Goal: Task Accomplishment & Management: Use online tool/utility

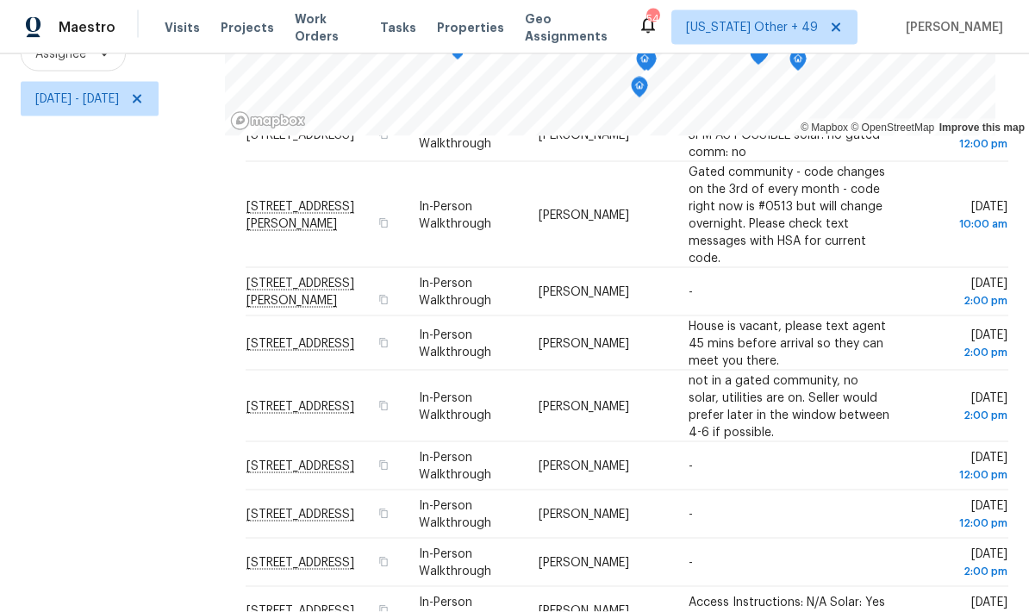
scroll to position [69, 0]
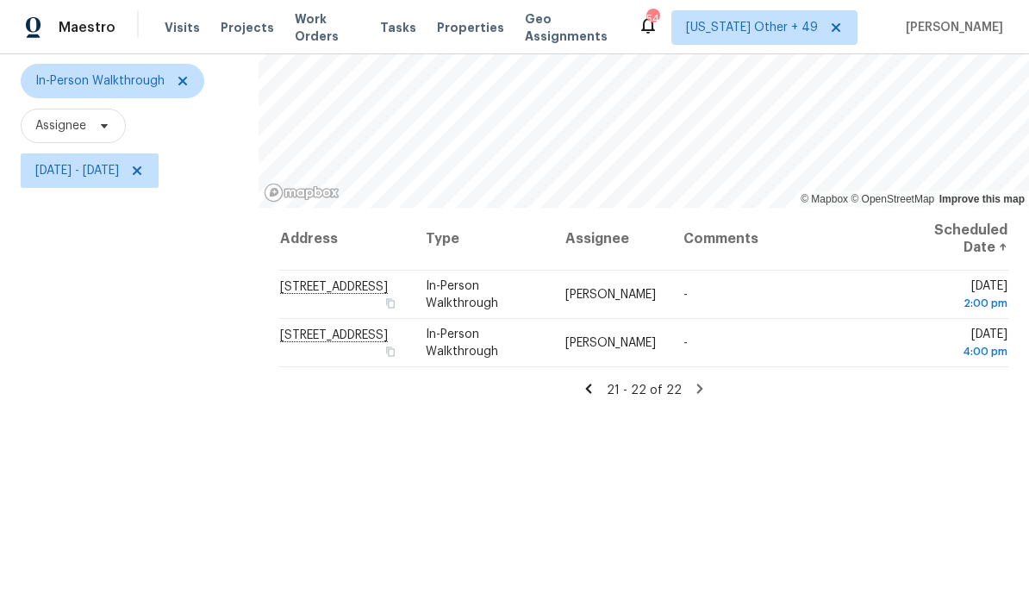
scroll to position [158, 0]
click at [591, 389] on icon at bounding box center [588, 387] width 6 height 9
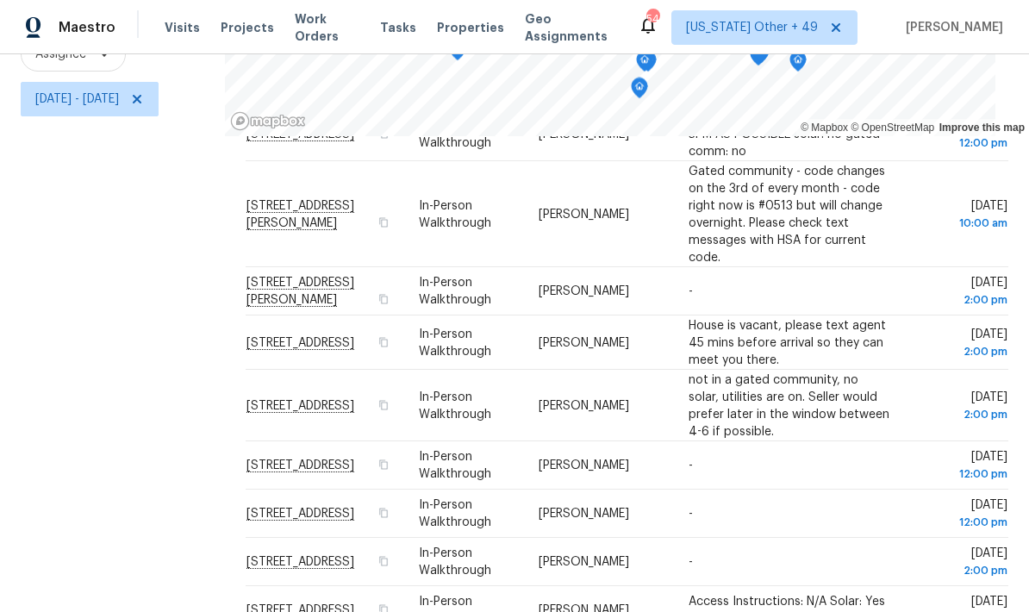
scroll to position [629, 0]
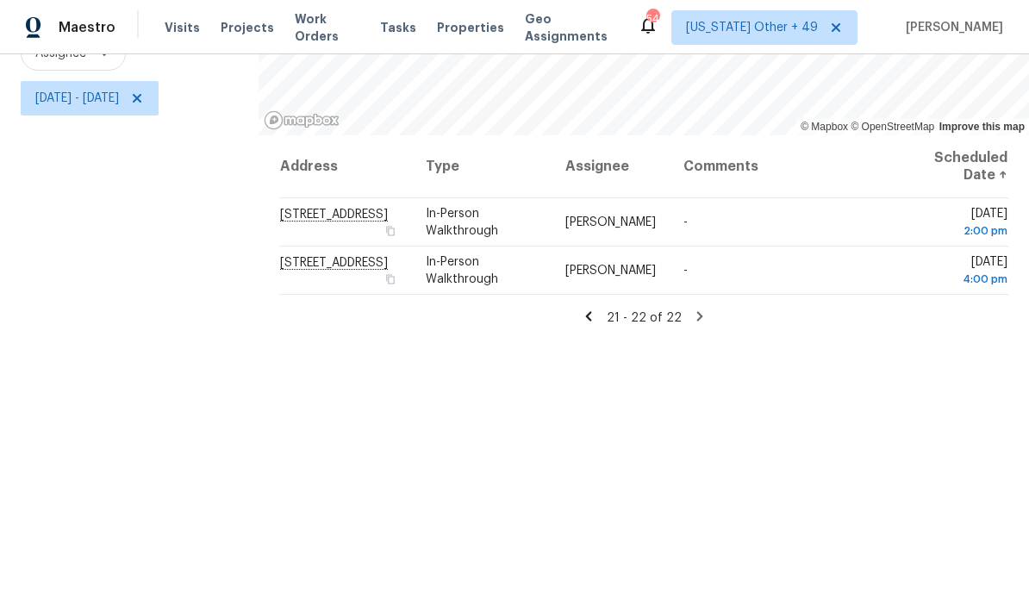
scroll to position [228, 0]
click at [589, 321] on icon at bounding box center [589, 318] width 16 height 16
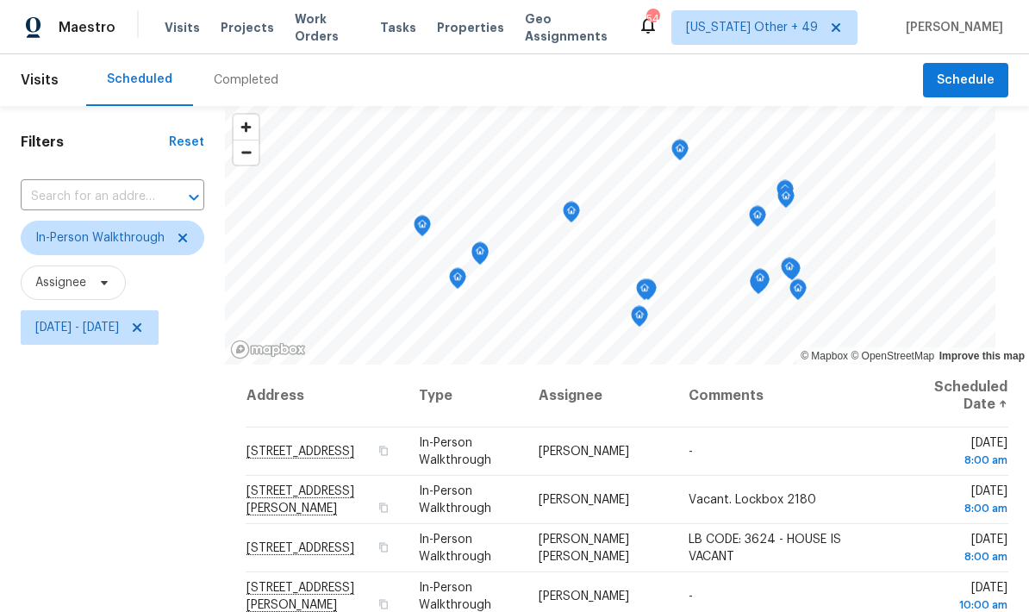
scroll to position [0, 0]
click at [239, 72] on div "Completed" at bounding box center [246, 80] width 65 height 17
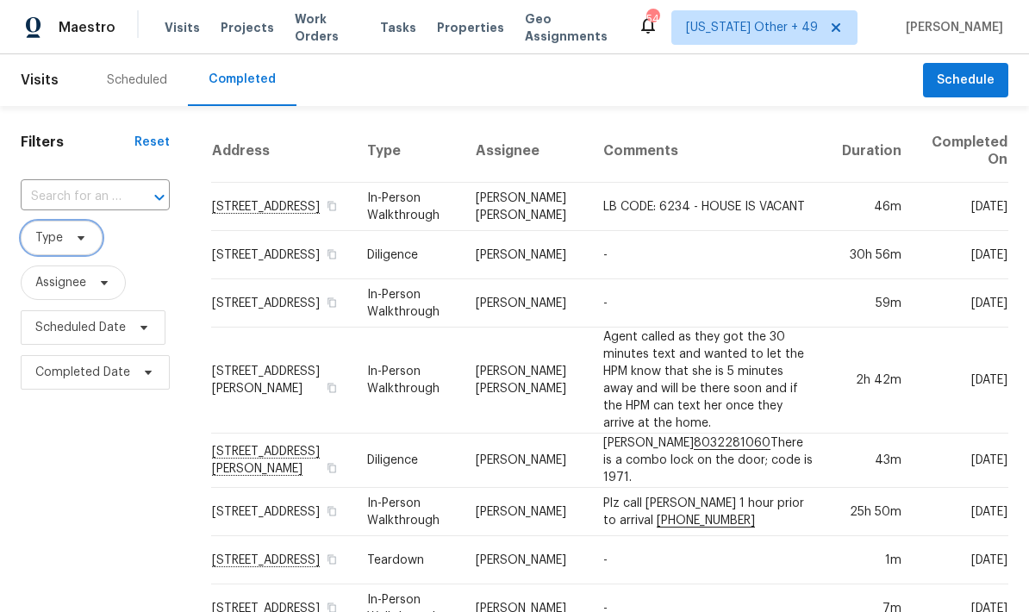
click at [66, 240] on span "Type" at bounding box center [62, 238] width 82 height 34
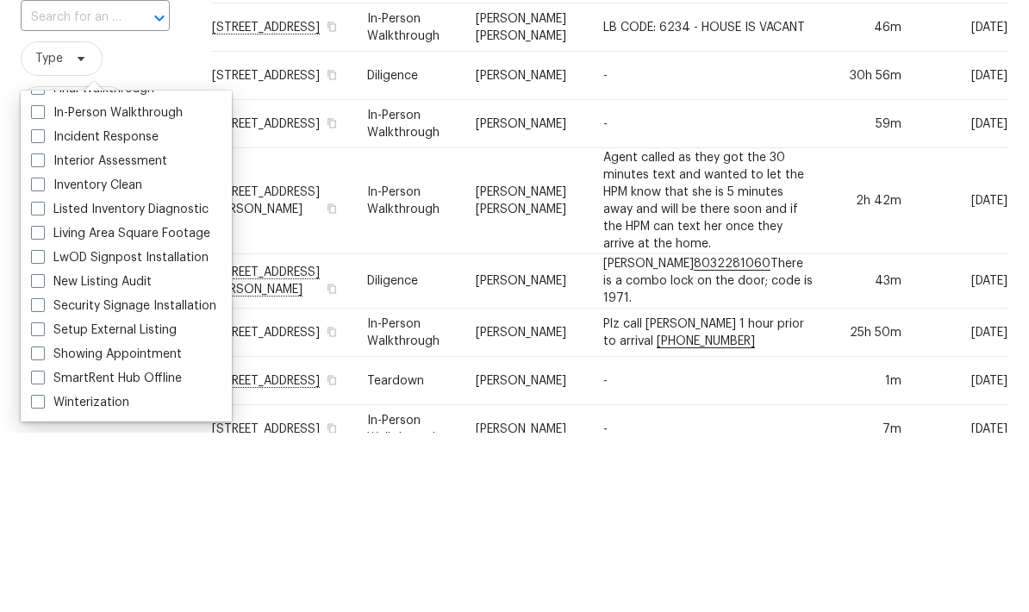
scroll to position [90, 0]
type input "In"
click at [39, 285] on span at bounding box center [38, 292] width 14 height 14
click at [39, 284] on input "In-Person Walkthrough" at bounding box center [36, 289] width 11 height 11
checkbox input "true"
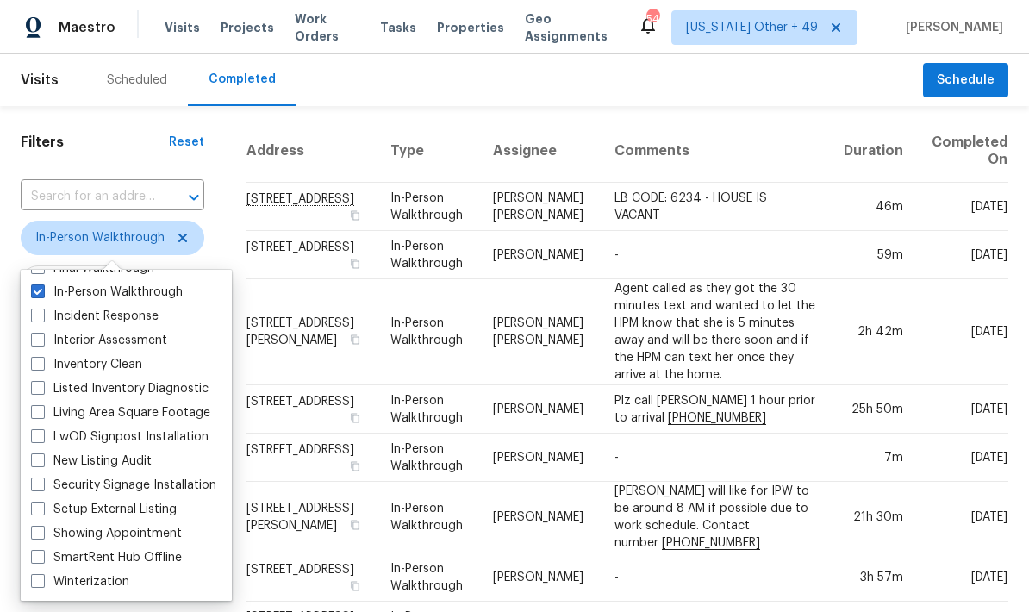
click at [118, 137] on h1 "Filters" at bounding box center [95, 142] width 148 height 17
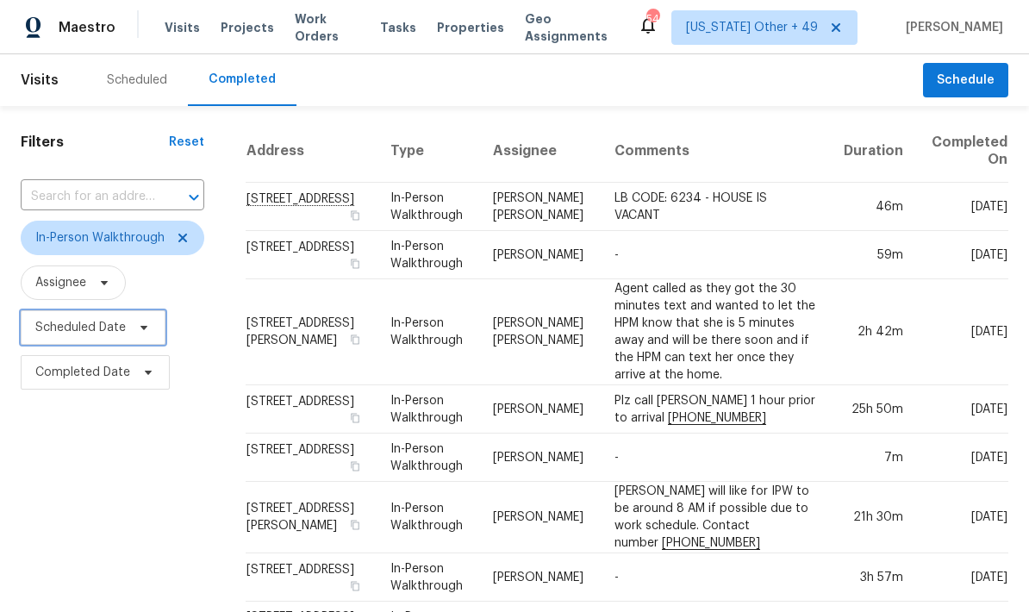
click at [42, 333] on span "Scheduled Date" at bounding box center [80, 327] width 91 height 17
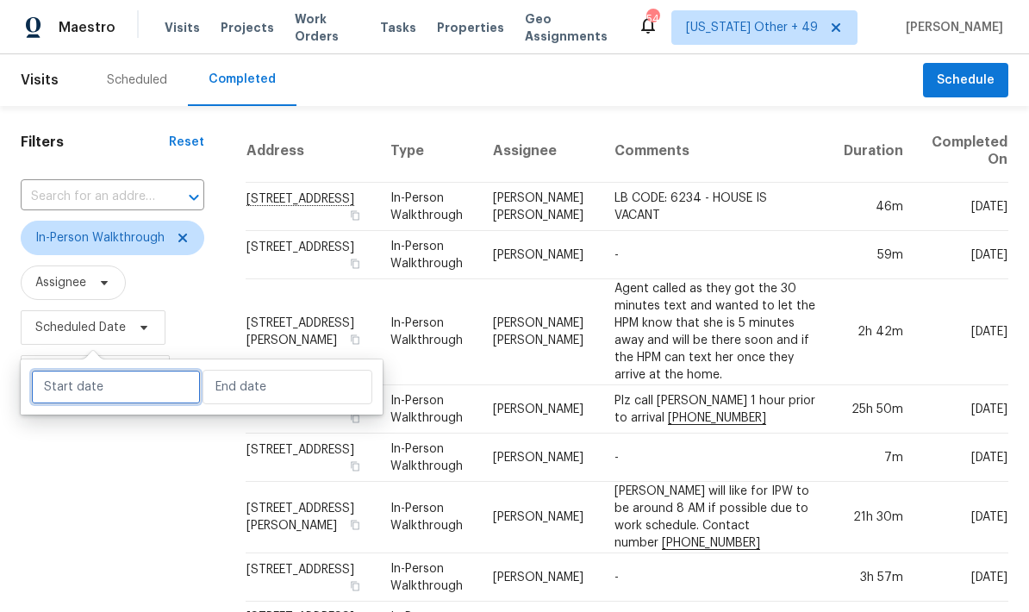
click at [61, 393] on input "text" at bounding box center [116, 387] width 170 height 34
select select "9"
select select "2025"
select select "10"
select select "2025"
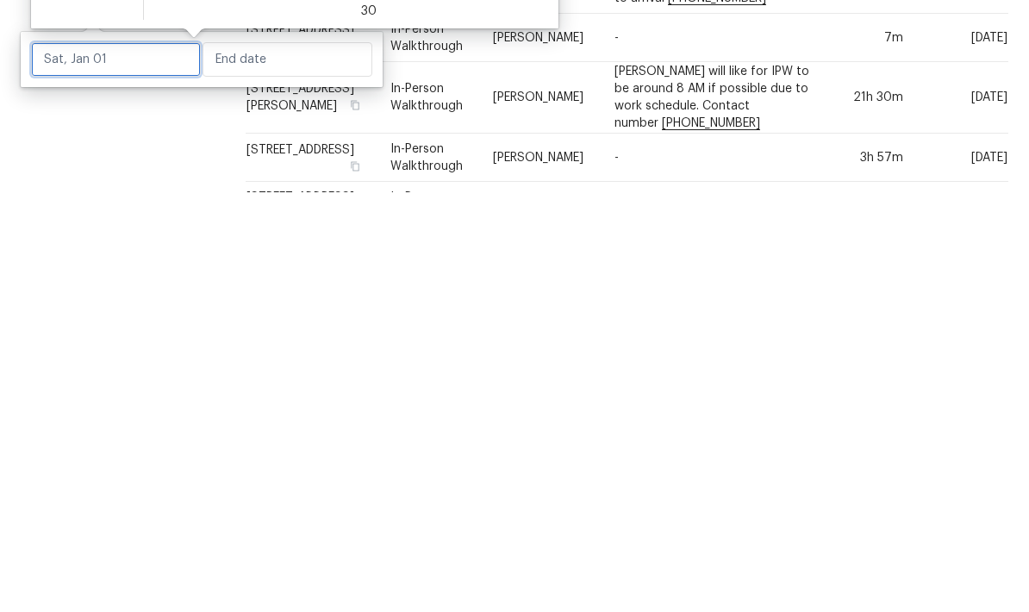
scroll to position [14, 0]
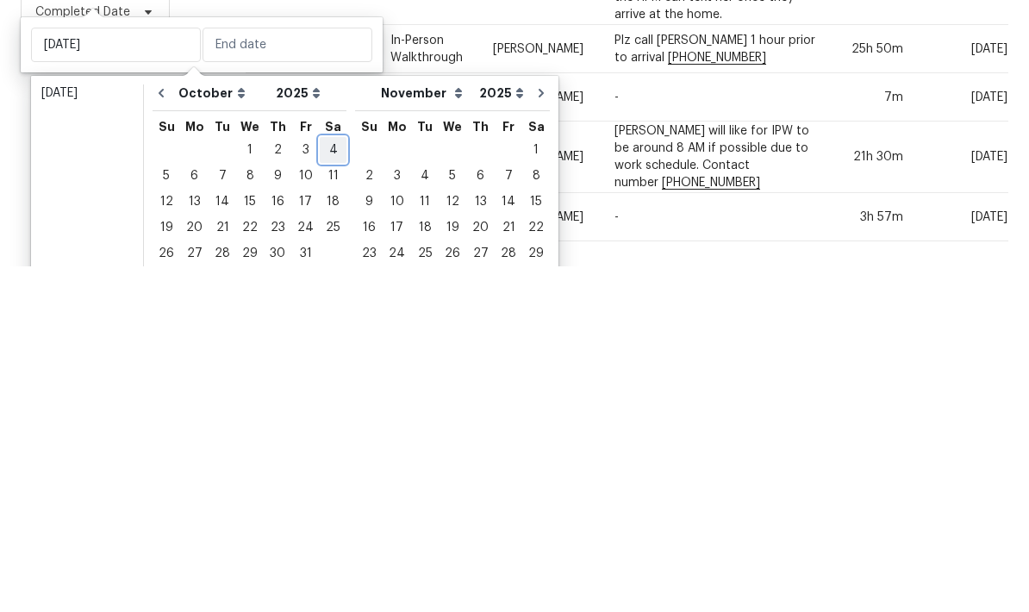
click at [327, 485] on div "4" at bounding box center [333, 497] width 27 height 24
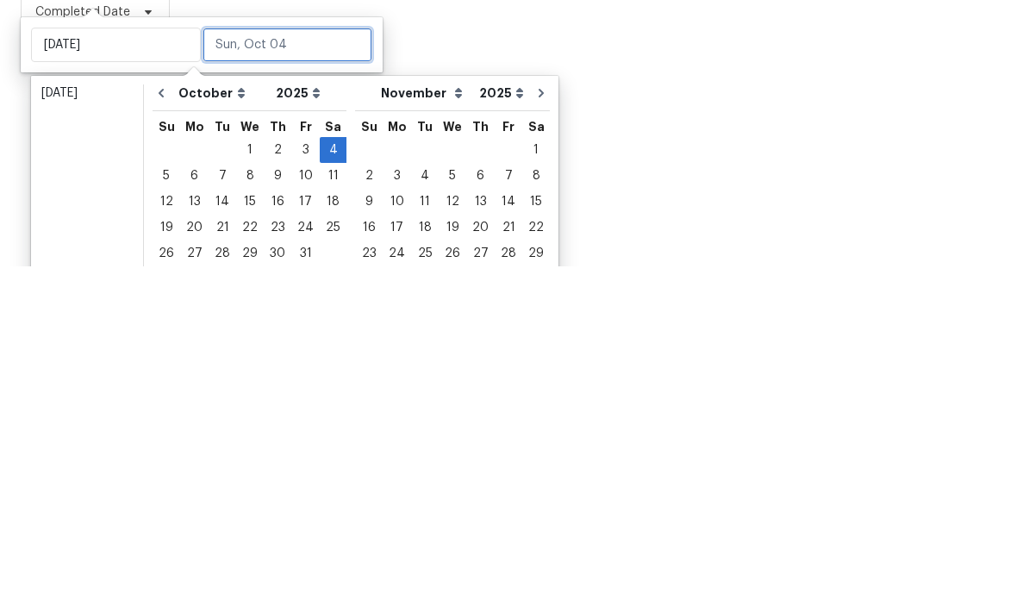
type input "[DATE]"
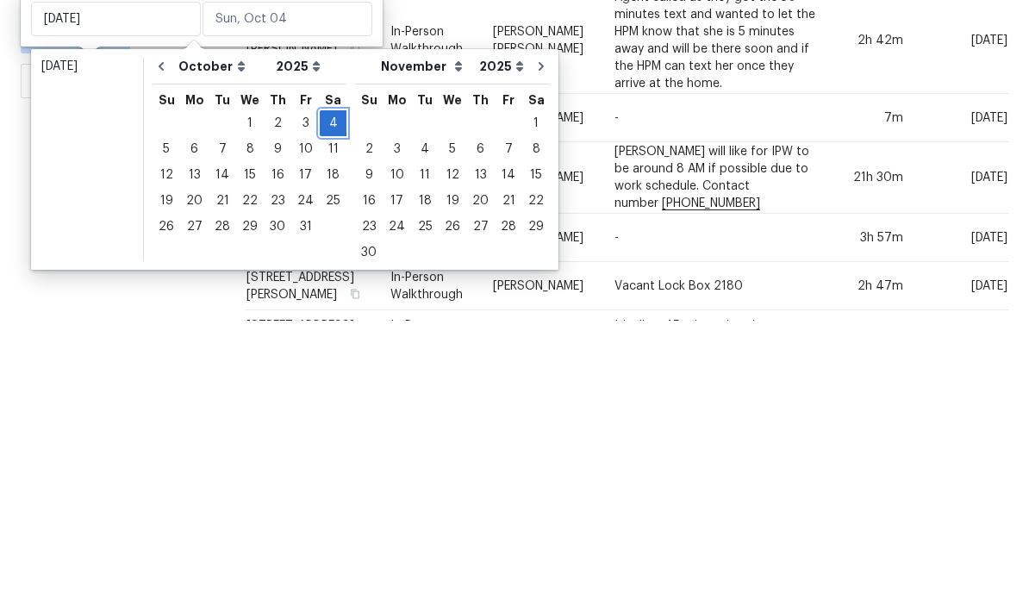
click at [326, 403] on div "4" at bounding box center [333, 415] width 27 height 24
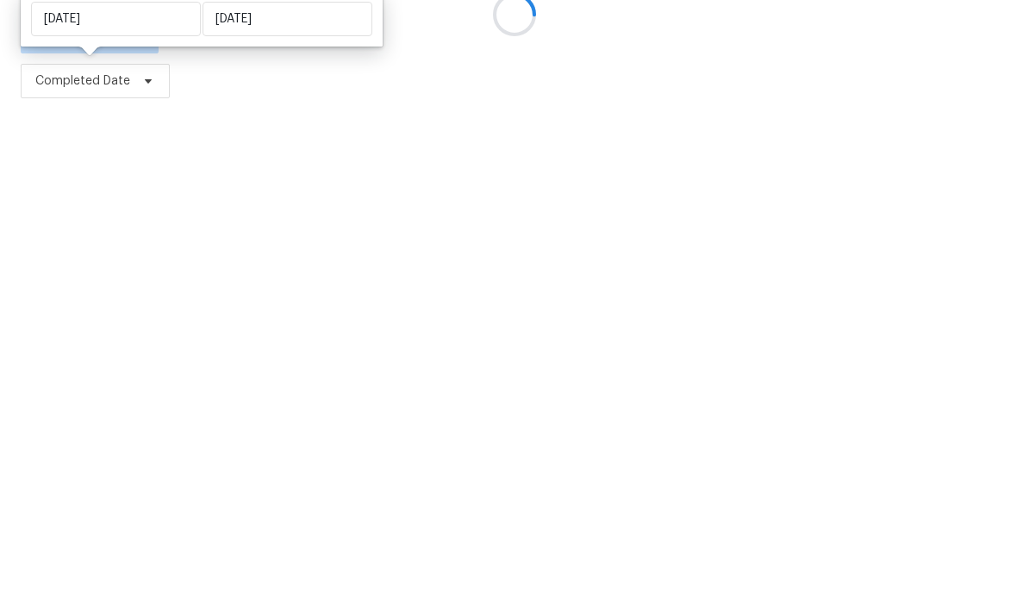
type input "[DATE]"
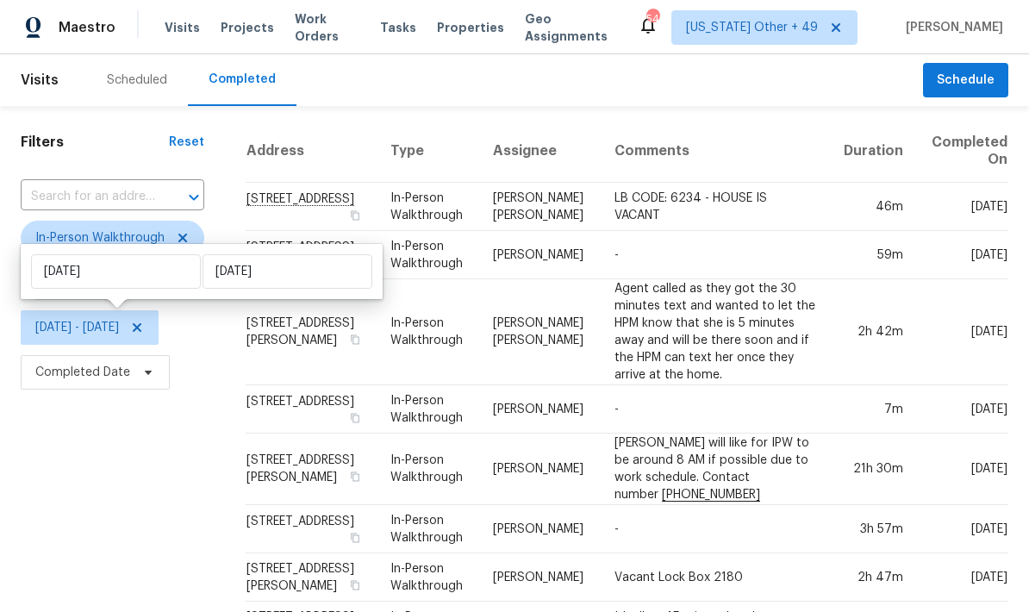
click at [99, 472] on div "Filters Reset ​ In-Person Walkthrough Assignee [DATE] - [DATE] Completed Date" at bounding box center [112, 508] width 225 height 805
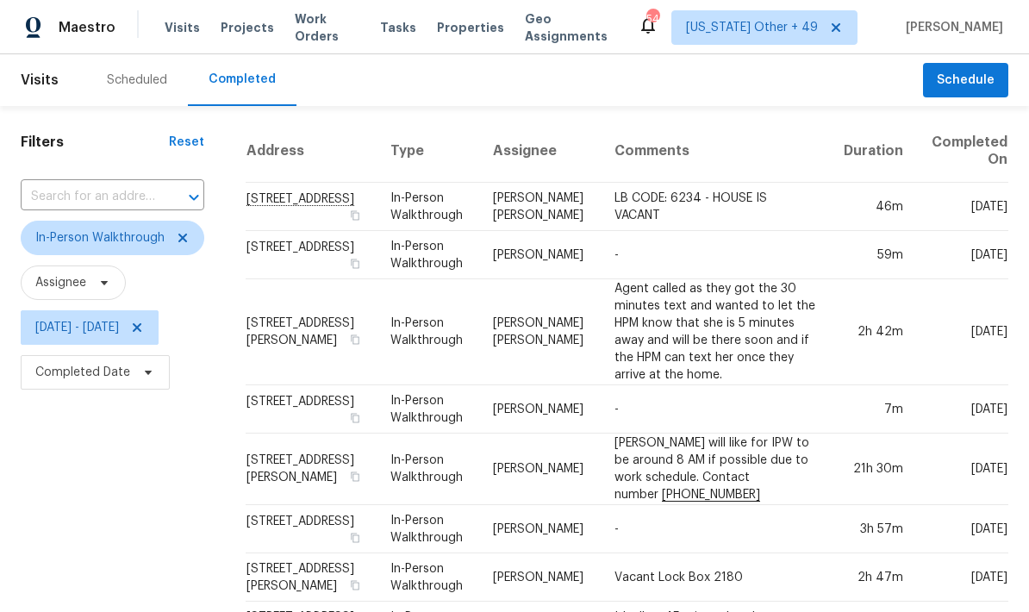
click at [125, 72] on div "Scheduled" at bounding box center [137, 80] width 60 height 17
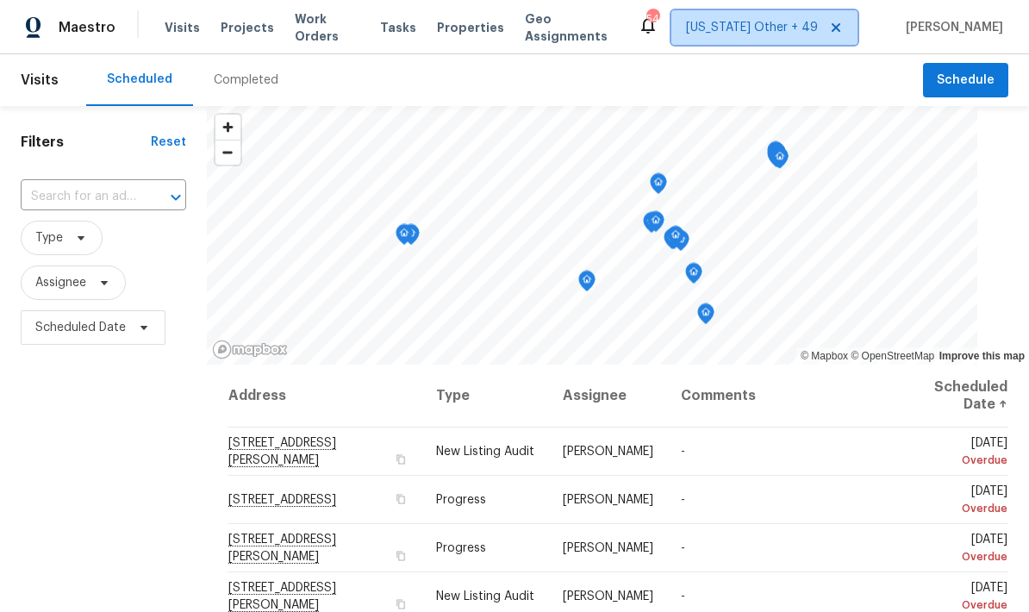
click at [772, 24] on span "[US_STATE] Other + 49" at bounding box center [752, 27] width 132 height 17
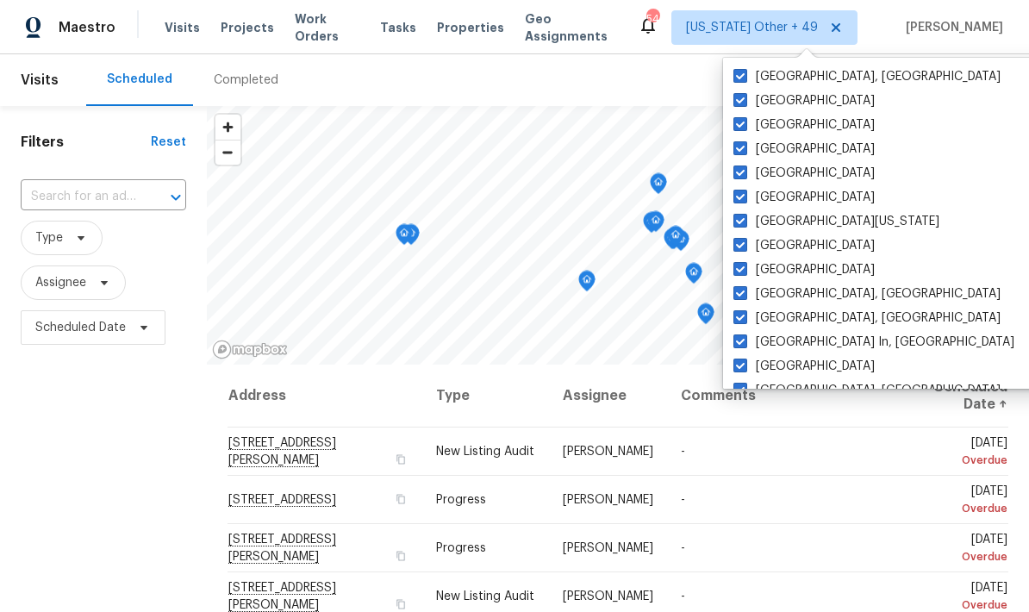
click at [741, 80] on span at bounding box center [741, 76] width 14 height 14
click at [741, 79] on input "[GEOGRAPHIC_DATA], [GEOGRAPHIC_DATA]" at bounding box center [739, 73] width 11 height 11
click at [741, 79] on span at bounding box center [741, 76] width 14 height 14
click at [741, 79] on input "[GEOGRAPHIC_DATA], [GEOGRAPHIC_DATA]" at bounding box center [739, 73] width 11 height 11
checkbox input "true"
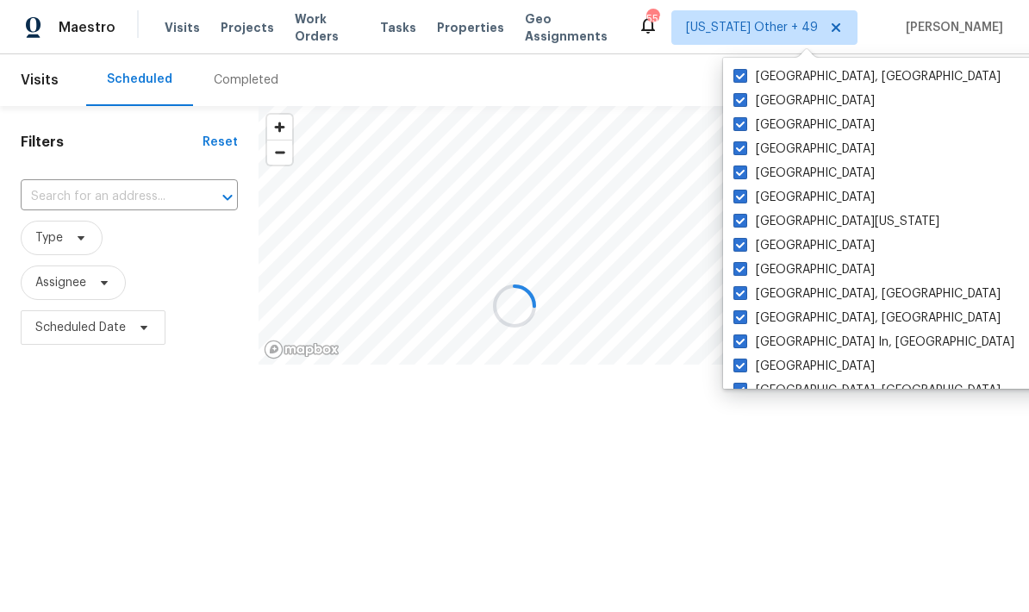
click at [738, 126] on span at bounding box center [741, 124] width 14 height 14
click at [738, 126] on input "[GEOGRAPHIC_DATA]" at bounding box center [739, 121] width 11 height 11
checkbox input "false"
click at [739, 152] on span at bounding box center [741, 148] width 14 height 14
click at [739, 152] on input "[GEOGRAPHIC_DATA]" at bounding box center [739, 146] width 11 height 11
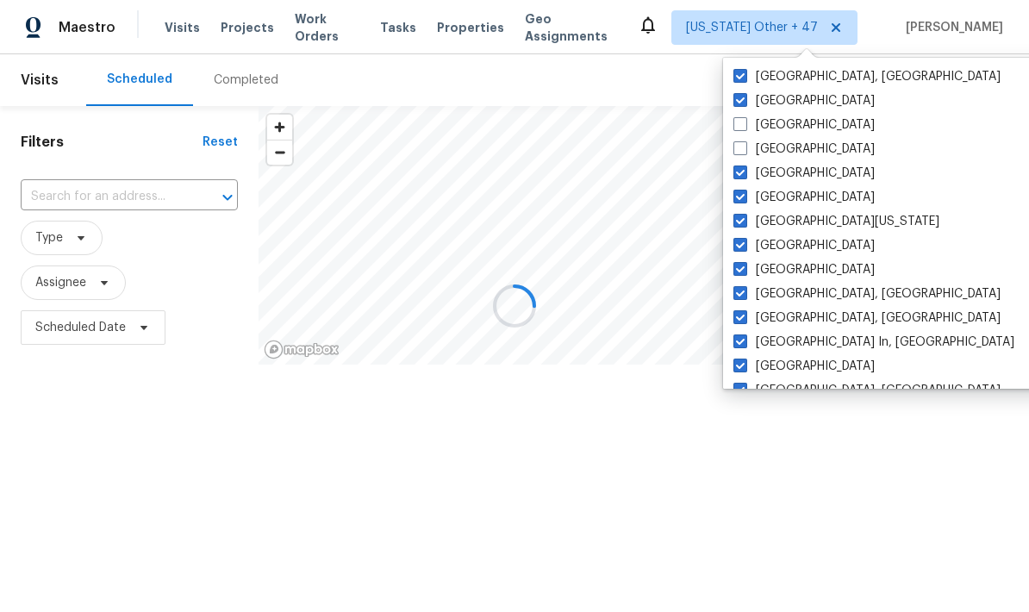
click at [738, 151] on span at bounding box center [741, 148] width 14 height 14
click at [738, 151] on input "[GEOGRAPHIC_DATA]" at bounding box center [739, 146] width 11 height 11
checkbox input "true"
click at [746, 192] on span at bounding box center [741, 197] width 14 height 14
click at [745, 192] on input "[GEOGRAPHIC_DATA]" at bounding box center [739, 194] width 11 height 11
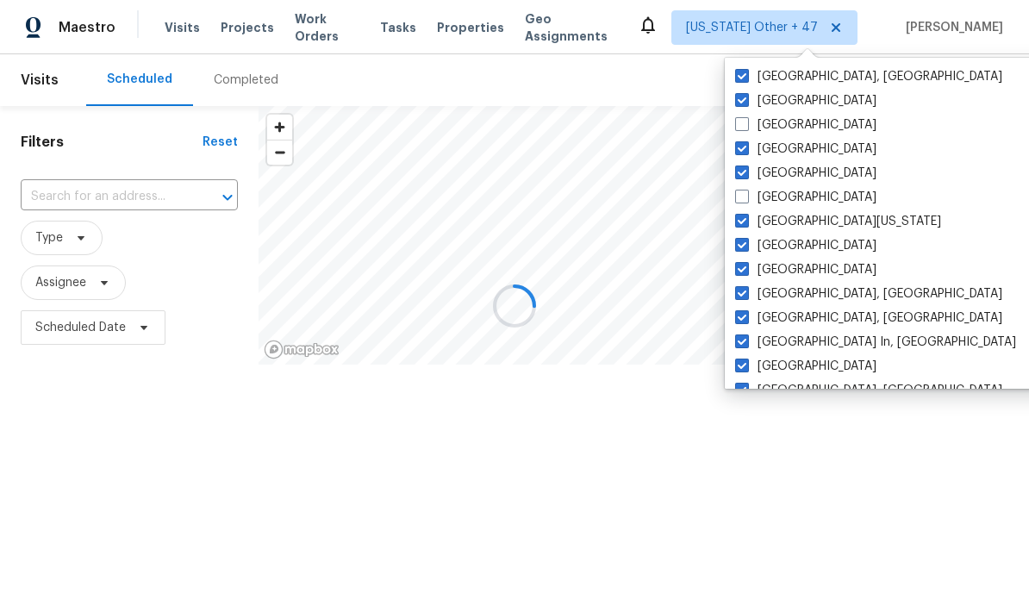
click at [745, 192] on span at bounding box center [742, 197] width 14 height 14
click at [745, 192] on input "[GEOGRAPHIC_DATA]" at bounding box center [740, 194] width 11 height 11
checkbox input "true"
click at [746, 253] on label "[GEOGRAPHIC_DATA]" at bounding box center [804, 245] width 141 height 17
click at [745, 248] on input "[GEOGRAPHIC_DATA]" at bounding box center [739, 242] width 11 height 11
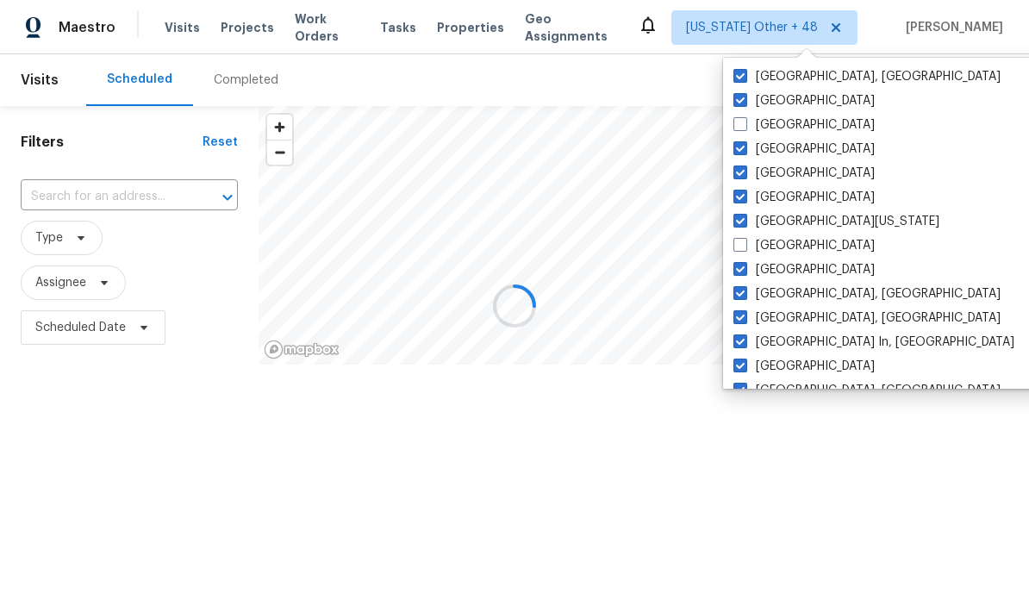
checkbox input "false"
click at [744, 300] on label "[GEOGRAPHIC_DATA], [GEOGRAPHIC_DATA]" at bounding box center [868, 293] width 267 height 17
click at [744, 297] on input "[GEOGRAPHIC_DATA], [GEOGRAPHIC_DATA]" at bounding box center [740, 290] width 11 height 11
checkbox input "false"
click at [747, 345] on label "[GEOGRAPHIC_DATA] In, [GEOGRAPHIC_DATA]" at bounding box center [874, 342] width 281 height 17
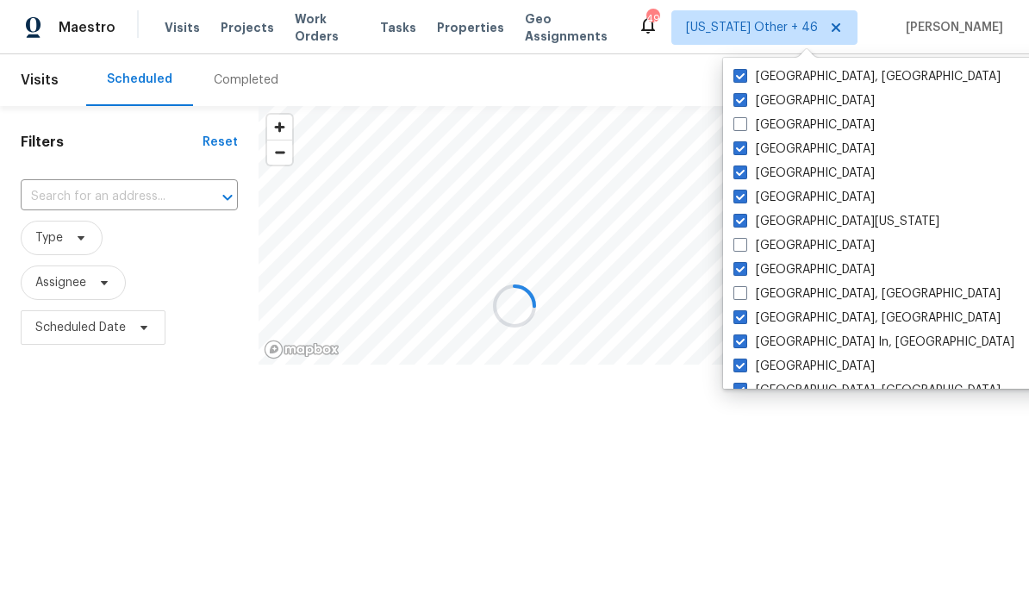
click at [745, 345] on input "[GEOGRAPHIC_DATA] In, [GEOGRAPHIC_DATA]" at bounding box center [739, 339] width 11 height 11
checkbox input "false"
click at [745, 365] on span at bounding box center [742, 366] width 14 height 14
click at [745, 365] on input "[GEOGRAPHIC_DATA]" at bounding box center [740, 363] width 11 height 11
checkbox input "false"
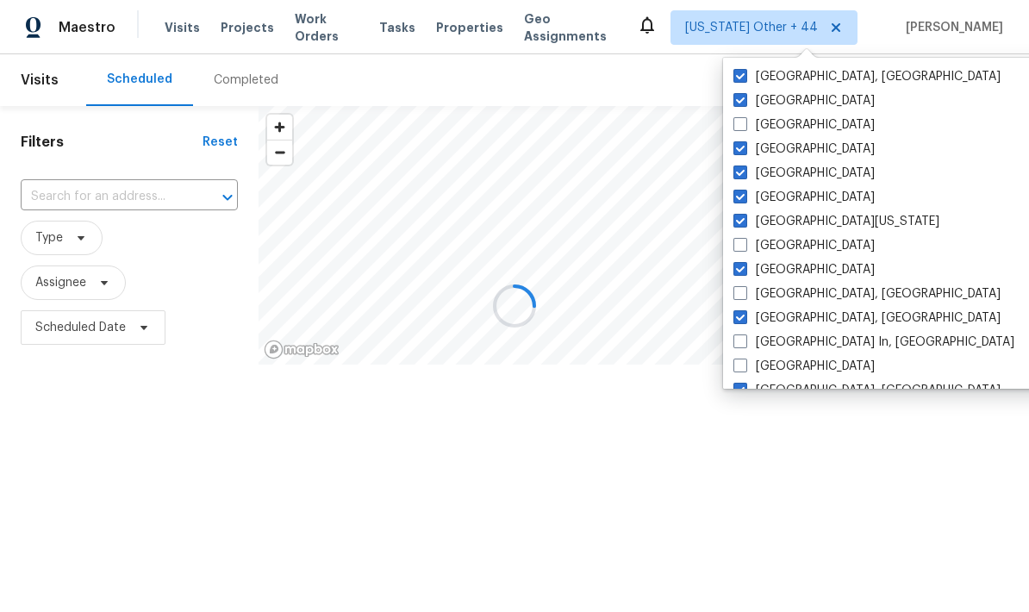
click at [738, 323] on span at bounding box center [741, 317] width 14 height 14
click at [738, 321] on input "[GEOGRAPHIC_DATA], [GEOGRAPHIC_DATA]" at bounding box center [739, 315] width 11 height 11
checkbox input "false"
click at [741, 277] on label "[GEOGRAPHIC_DATA]" at bounding box center [804, 269] width 141 height 17
click at [741, 272] on input "[GEOGRAPHIC_DATA]" at bounding box center [739, 266] width 11 height 11
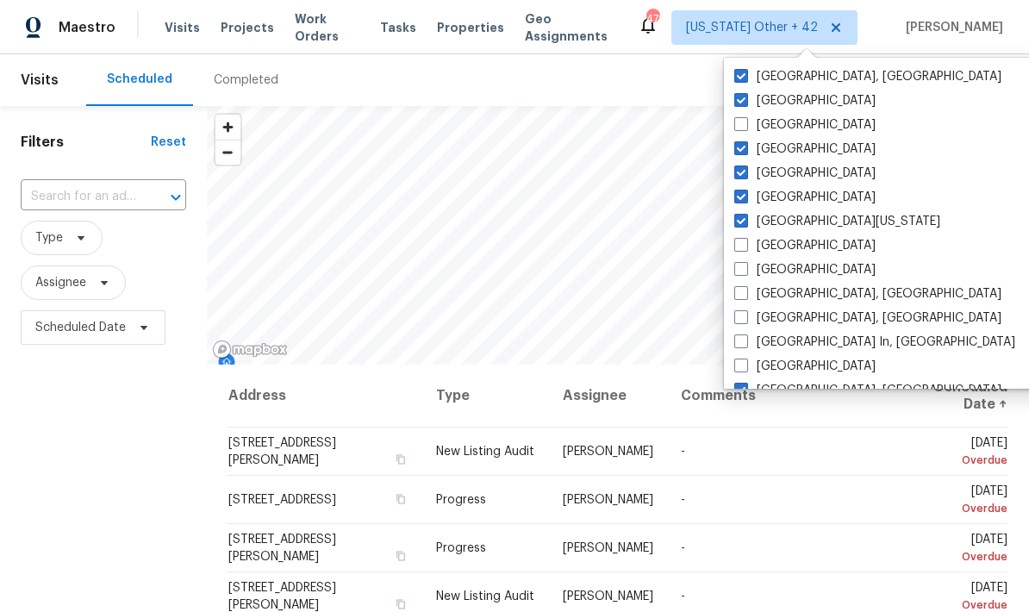
click at [743, 268] on span at bounding box center [742, 269] width 14 height 14
click at [743, 268] on input "[GEOGRAPHIC_DATA]" at bounding box center [740, 266] width 11 height 11
checkbox input "true"
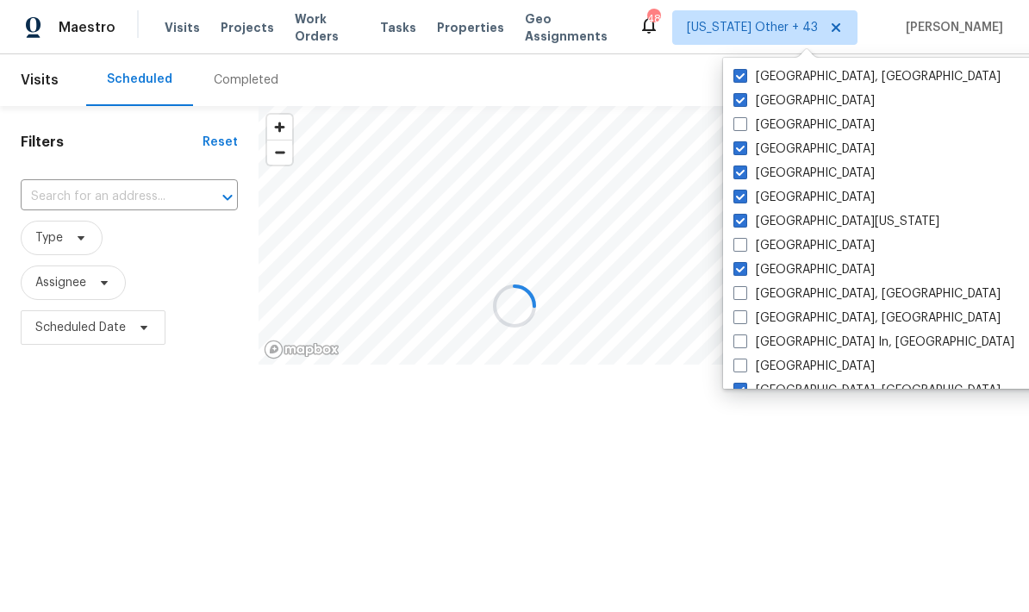
click at [746, 217] on span at bounding box center [741, 221] width 14 height 14
click at [745, 217] on input "[GEOGRAPHIC_DATA][US_STATE]" at bounding box center [739, 218] width 11 height 11
checkbox input "false"
click at [747, 199] on span at bounding box center [742, 197] width 14 height 14
click at [746, 199] on input "[GEOGRAPHIC_DATA]" at bounding box center [740, 194] width 11 height 11
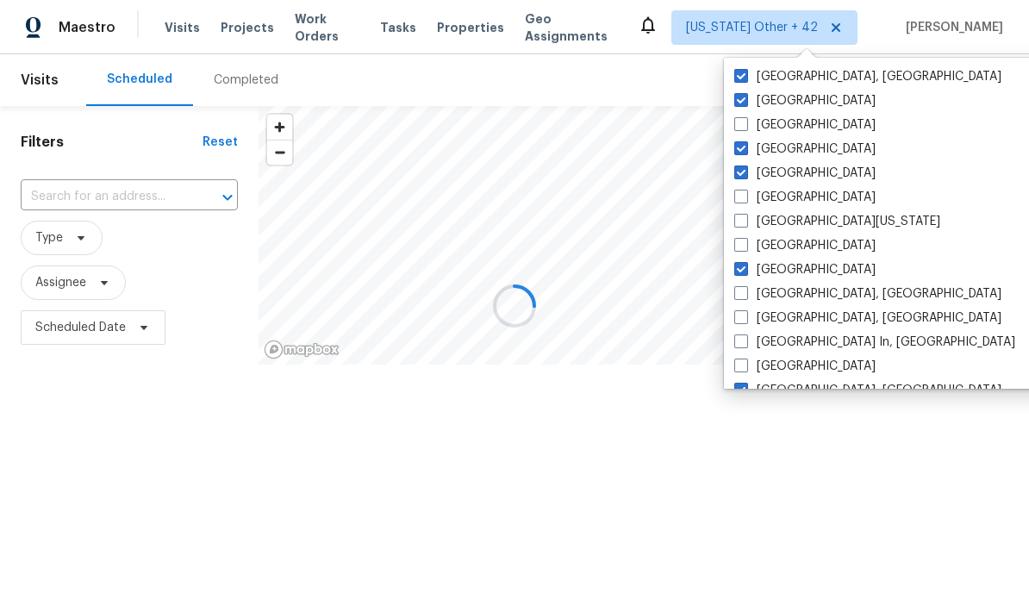
checkbox input "false"
click at [744, 179] on label "[GEOGRAPHIC_DATA]" at bounding box center [806, 173] width 141 height 17
click at [744, 176] on input "[GEOGRAPHIC_DATA]" at bounding box center [741, 170] width 11 height 11
checkbox input "false"
click at [749, 155] on label "[GEOGRAPHIC_DATA]" at bounding box center [803, 149] width 141 height 17
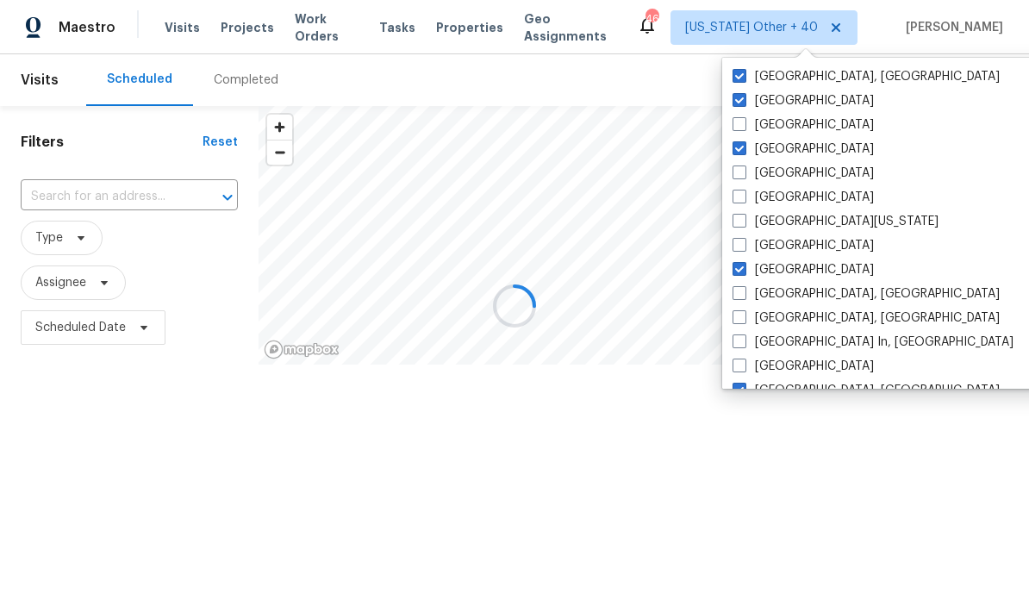
click at [744, 152] on input "[GEOGRAPHIC_DATA]" at bounding box center [738, 146] width 11 height 11
checkbox input "false"
click at [746, 103] on span at bounding box center [741, 100] width 14 height 14
click at [745, 103] on input "[GEOGRAPHIC_DATA]" at bounding box center [739, 97] width 11 height 11
click at [746, 102] on span at bounding box center [741, 100] width 14 height 14
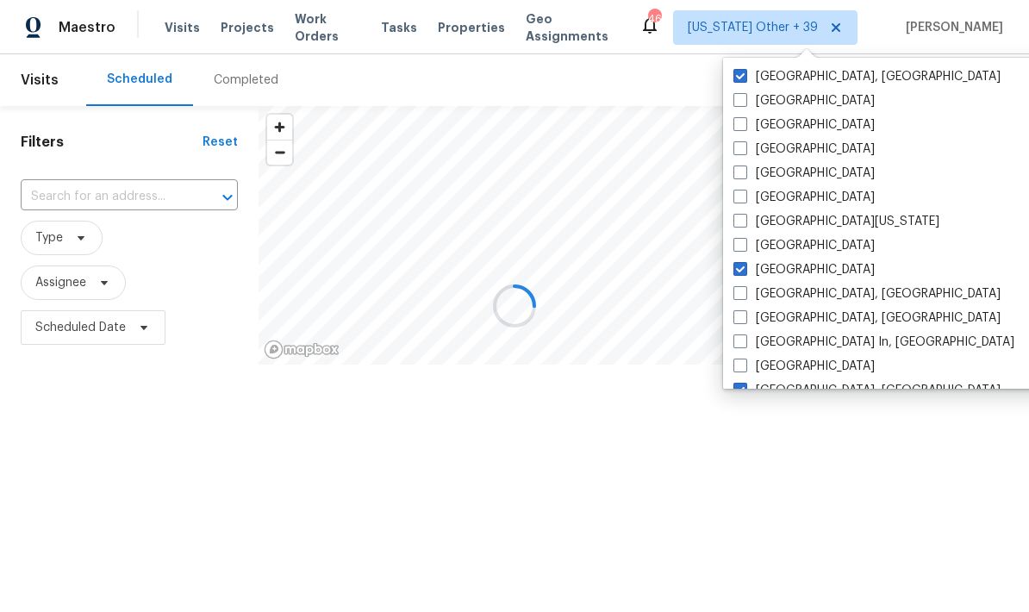
click at [745, 102] on input "[GEOGRAPHIC_DATA]" at bounding box center [739, 97] width 11 height 11
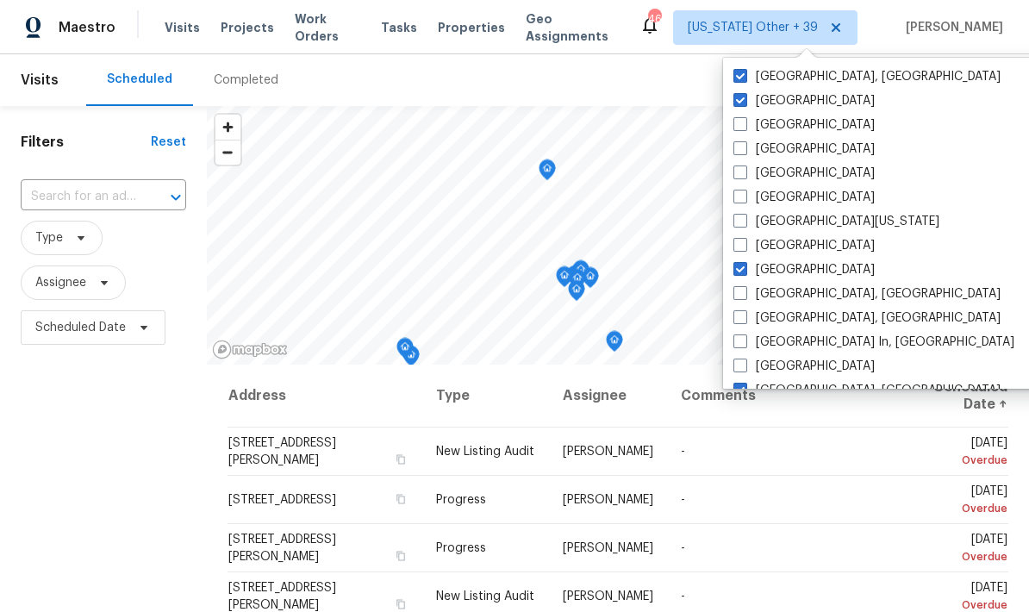
click at [740, 97] on span at bounding box center [741, 100] width 14 height 14
click at [740, 97] on input "[GEOGRAPHIC_DATA]" at bounding box center [739, 97] width 11 height 11
checkbox input "false"
click at [741, 72] on span at bounding box center [742, 76] width 14 height 14
click at [741, 72] on input "[GEOGRAPHIC_DATA], [GEOGRAPHIC_DATA]" at bounding box center [740, 73] width 11 height 11
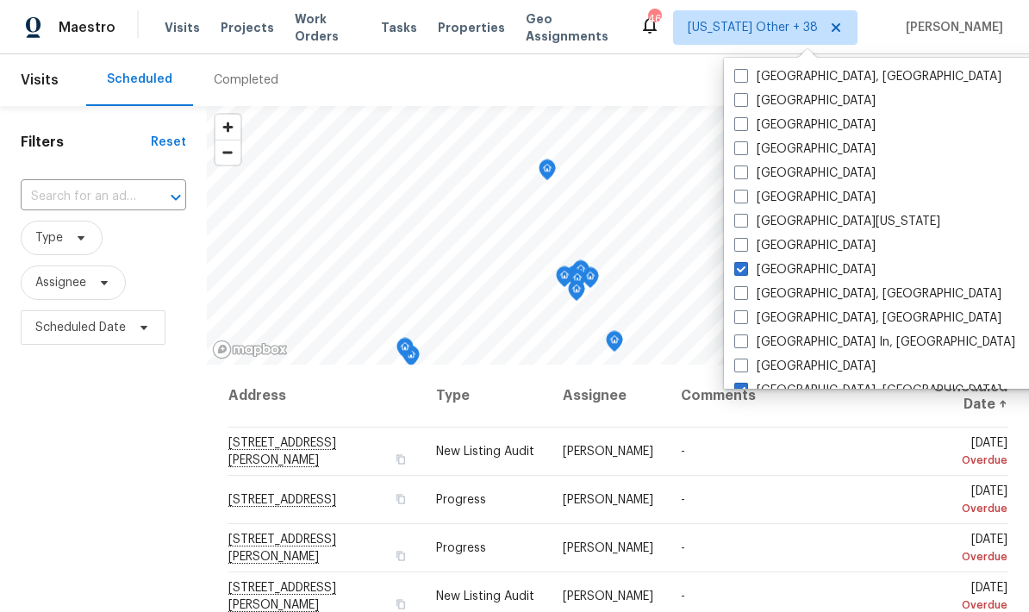
checkbox input "false"
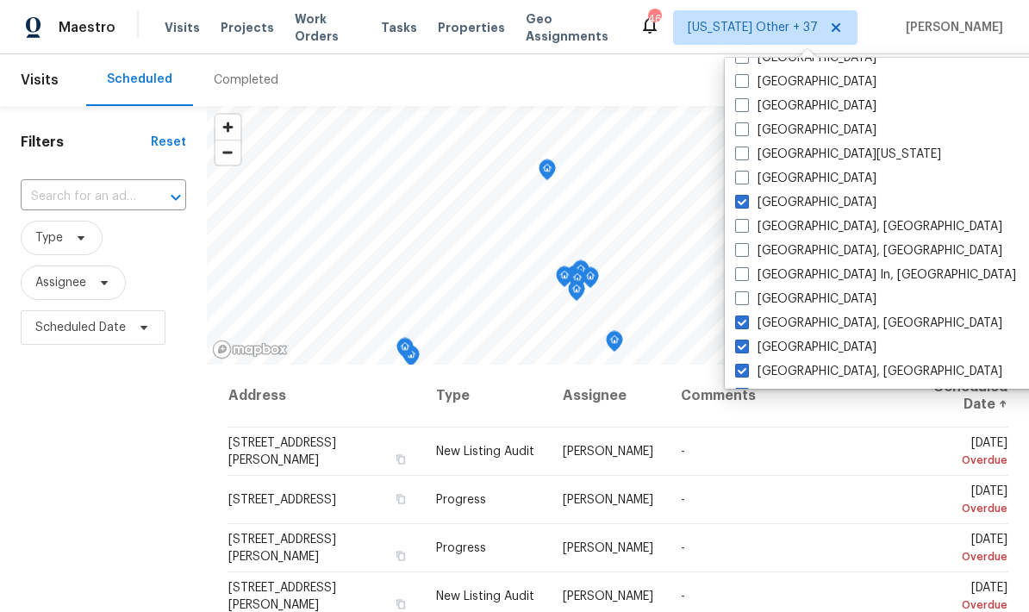
scroll to position [147, 0]
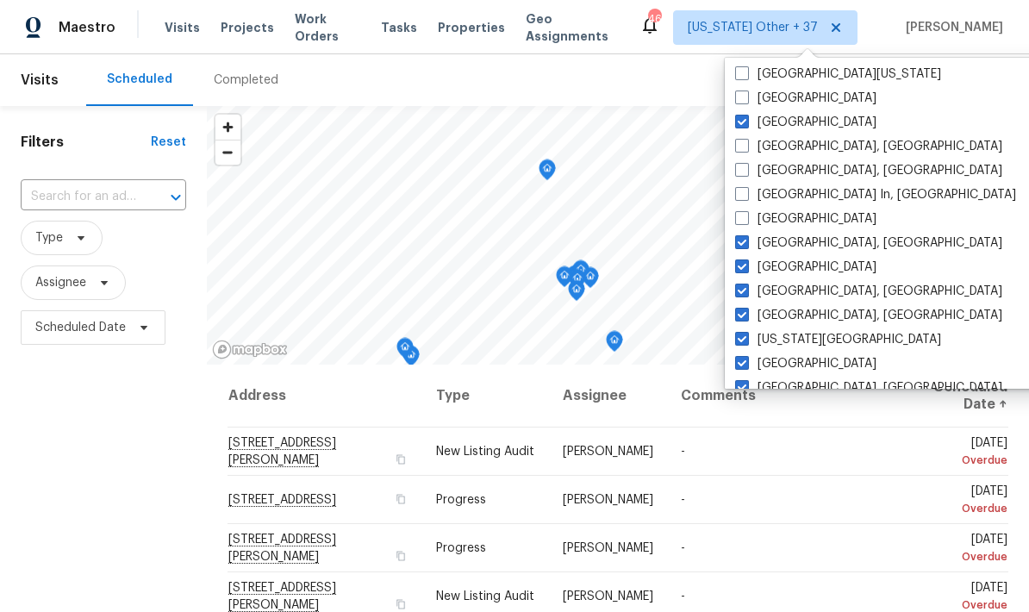
click at [740, 250] on label "[GEOGRAPHIC_DATA], [GEOGRAPHIC_DATA]" at bounding box center [868, 243] width 267 height 17
click at [740, 246] on input "[GEOGRAPHIC_DATA], [GEOGRAPHIC_DATA]" at bounding box center [740, 240] width 11 height 11
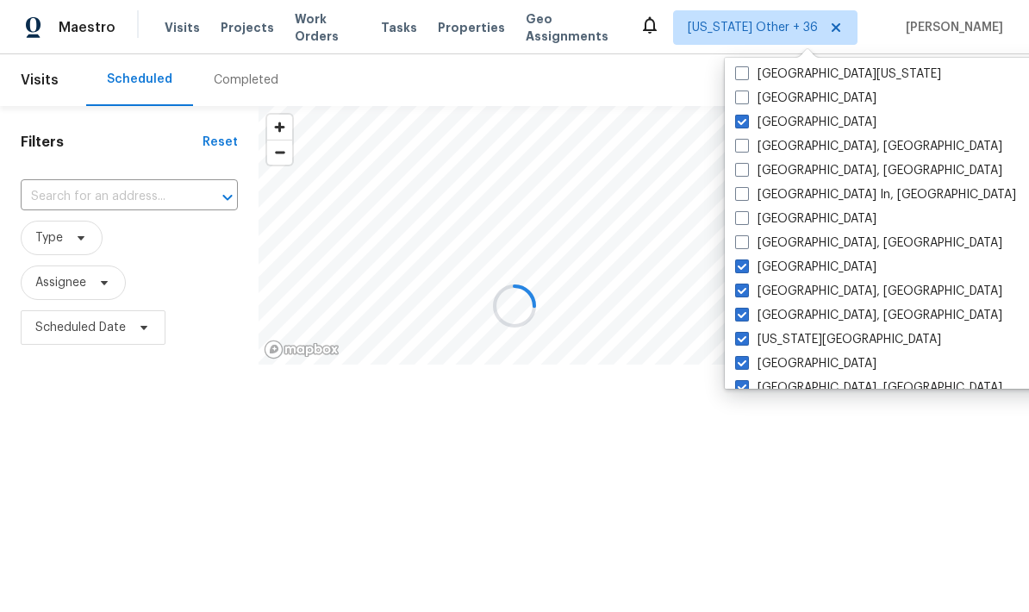
click at [739, 249] on label "[GEOGRAPHIC_DATA], [GEOGRAPHIC_DATA]" at bounding box center [868, 243] width 267 height 17
click at [739, 246] on input "[GEOGRAPHIC_DATA], [GEOGRAPHIC_DATA]" at bounding box center [740, 240] width 11 height 11
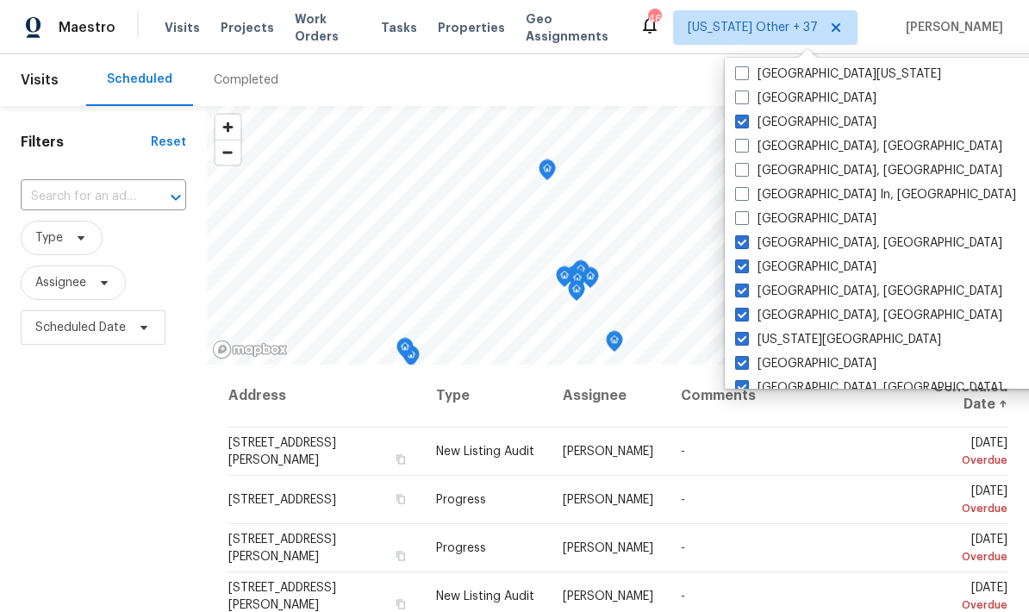
click at [741, 249] on label "[GEOGRAPHIC_DATA], [GEOGRAPHIC_DATA]" at bounding box center [868, 243] width 267 height 17
click at [741, 246] on input "[GEOGRAPHIC_DATA], [GEOGRAPHIC_DATA]" at bounding box center [740, 240] width 11 height 11
checkbox input "false"
click at [738, 270] on span at bounding box center [741, 267] width 14 height 14
click at [738, 270] on input "[GEOGRAPHIC_DATA]" at bounding box center [739, 264] width 11 height 11
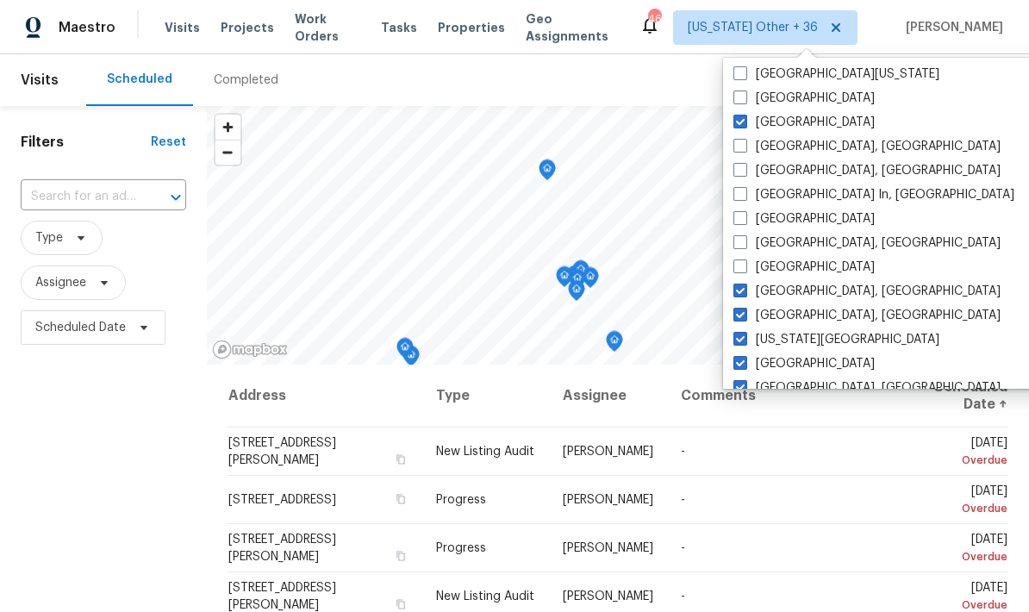
checkbox input "false"
click at [735, 297] on span at bounding box center [742, 291] width 14 height 14
click at [735, 294] on input "[GEOGRAPHIC_DATA], [GEOGRAPHIC_DATA]" at bounding box center [740, 288] width 11 height 11
checkbox input "false"
click at [740, 322] on label "[GEOGRAPHIC_DATA], [GEOGRAPHIC_DATA]" at bounding box center [868, 315] width 267 height 17
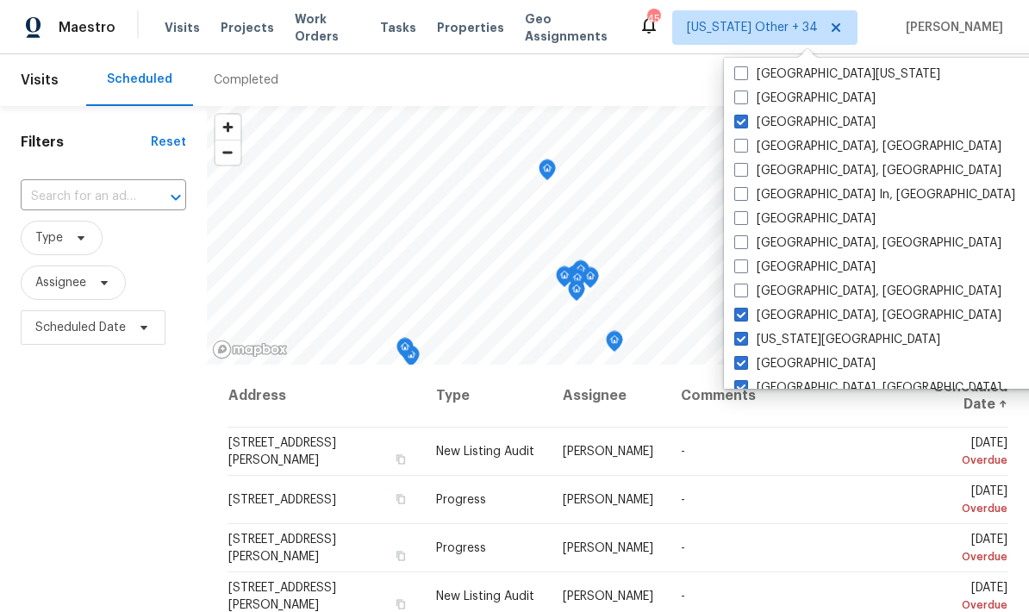
click at [740, 318] on input "[GEOGRAPHIC_DATA], [GEOGRAPHIC_DATA]" at bounding box center [740, 312] width 11 height 11
checkbox input "false"
click at [739, 344] on span at bounding box center [742, 339] width 14 height 14
click at [739, 342] on input "[US_STATE][GEOGRAPHIC_DATA]" at bounding box center [740, 336] width 11 height 11
checkbox input "false"
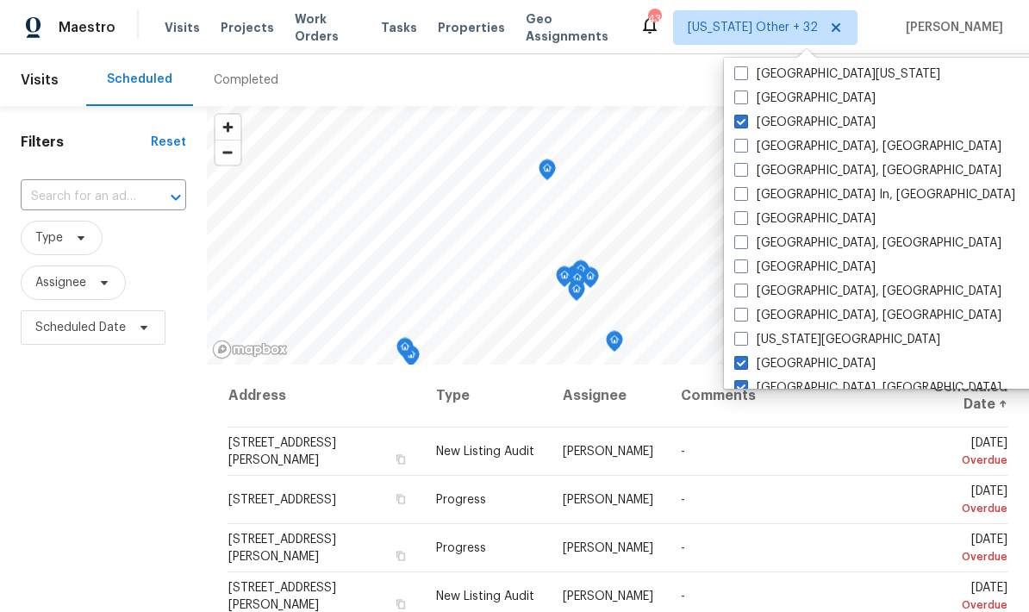
click at [739, 366] on span at bounding box center [742, 363] width 14 height 14
click at [739, 366] on input "[GEOGRAPHIC_DATA]" at bounding box center [740, 360] width 11 height 11
checkbox input "false"
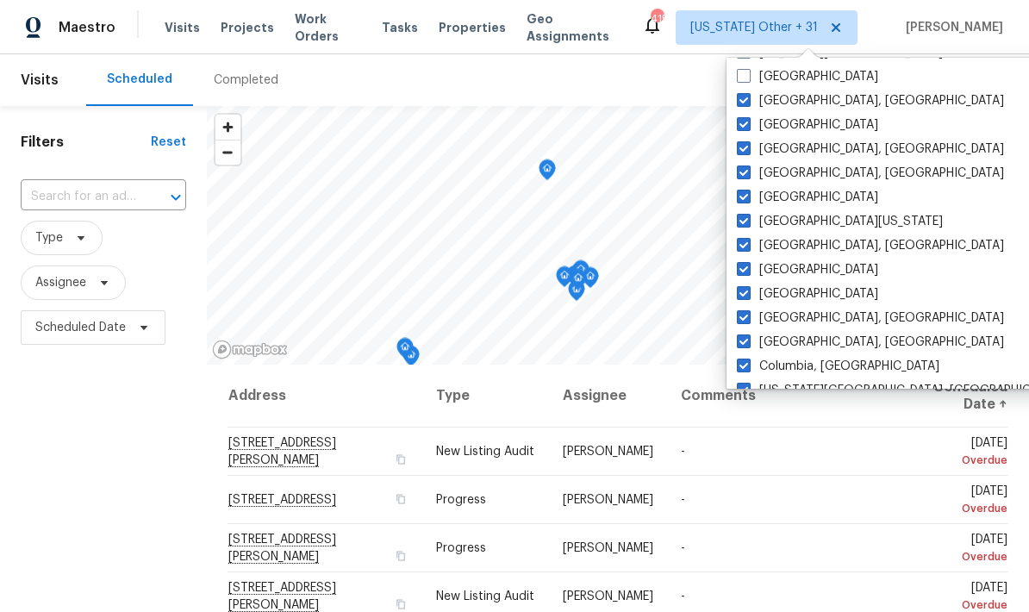
scroll to position [436, 0]
click at [741, 97] on span at bounding box center [744, 98] width 14 height 14
click at [741, 97] on input "[GEOGRAPHIC_DATA], [GEOGRAPHIC_DATA]" at bounding box center [742, 96] width 11 height 11
checkbox input "false"
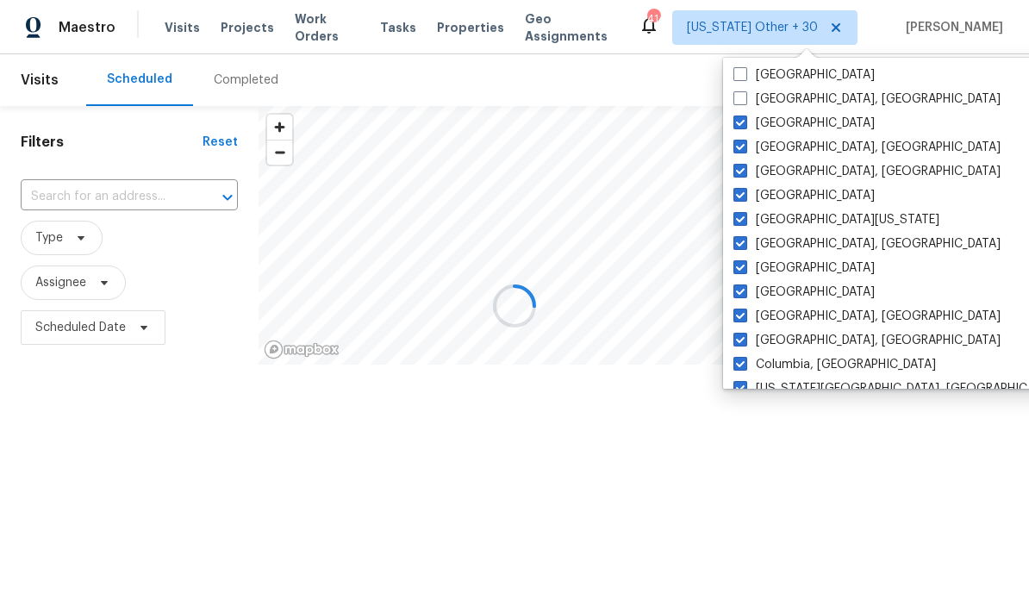
click at [741, 126] on span at bounding box center [741, 123] width 14 height 14
click at [741, 126] on input "[GEOGRAPHIC_DATA]" at bounding box center [739, 120] width 11 height 11
checkbox input "false"
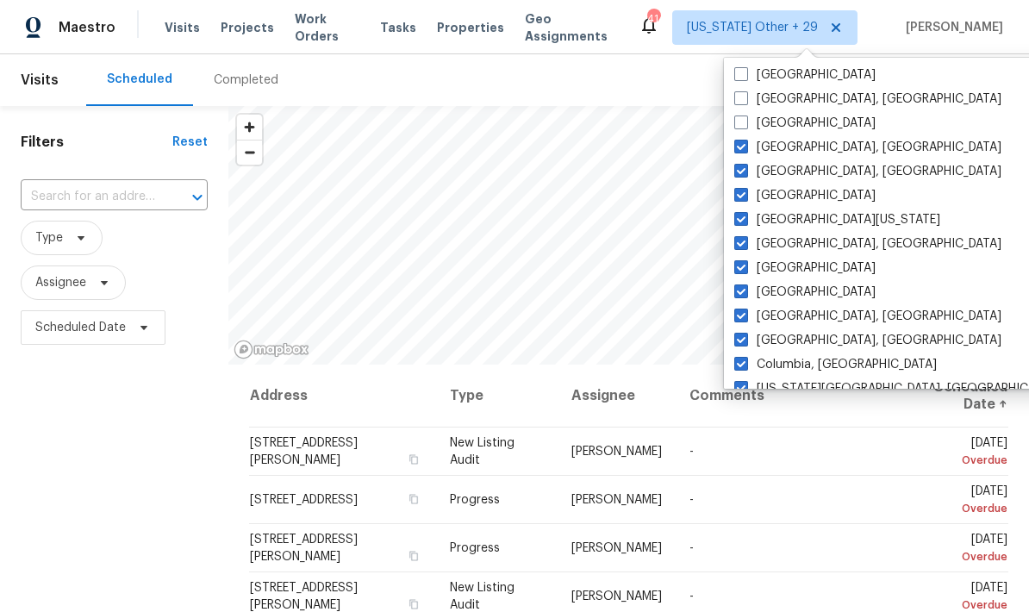
click at [740, 149] on span at bounding box center [742, 147] width 14 height 14
click at [740, 149] on input "[GEOGRAPHIC_DATA], [GEOGRAPHIC_DATA]" at bounding box center [740, 144] width 11 height 11
checkbox input "false"
click at [738, 179] on label "[GEOGRAPHIC_DATA], [GEOGRAPHIC_DATA]" at bounding box center [868, 171] width 267 height 17
click at [738, 174] on input "[GEOGRAPHIC_DATA], [GEOGRAPHIC_DATA]" at bounding box center [740, 168] width 11 height 11
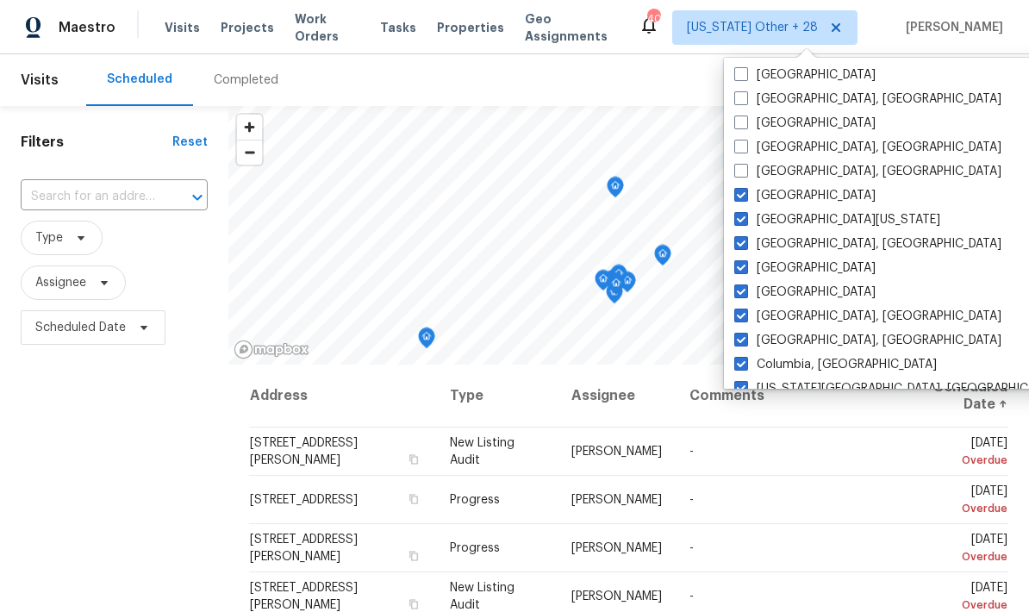
checkbox input "false"
click at [741, 199] on span at bounding box center [743, 195] width 14 height 14
click at [741, 198] on input "[GEOGRAPHIC_DATA]" at bounding box center [741, 192] width 11 height 11
checkbox input "false"
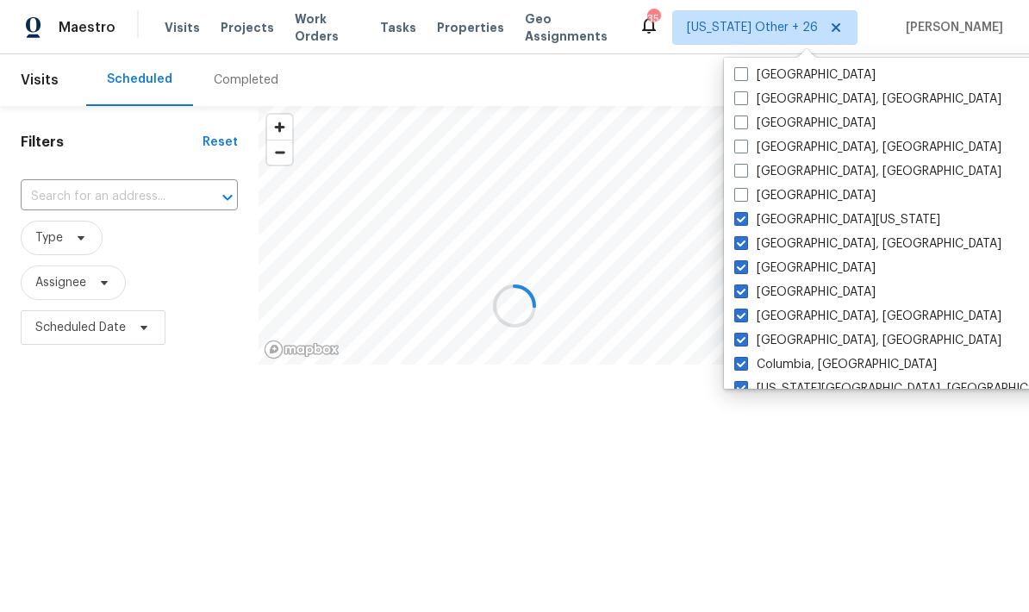
click at [735, 227] on label "[GEOGRAPHIC_DATA][US_STATE]" at bounding box center [838, 219] width 206 height 17
click at [735, 222] on input "[GEOGRAPHIC_DATA][US_STATE]" at bounding box center [740, 216] width 11 height 11
checkbox input "false"
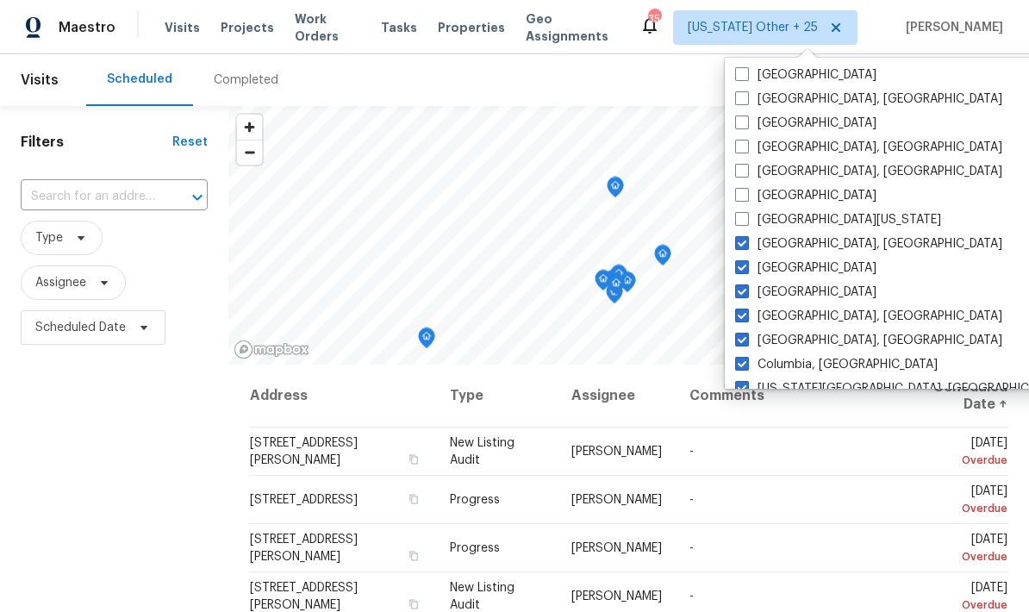
click at [736, 254] on div "[GEOGRAPHIC_DATA], [GEOGRAPHIC_DATA]" at bounding box center [903, 244] width 347 height 24
click at [737, 250] on label "[GEOGRAPHIC_DATA], [GEOGRAPHIC_DATA]" at bounding box center [868, 243] width 267 height 17
click at [737, 247] on input "[GEOGRAPHIC_DATA], [GEOGRAPHIC_DATA]" at bounding box center [740, 240] width 11 height 11
checkbox input "false"
click at [741, 275] on label "[GEOGRAPHIC_DATA]" at bounding box center [805, 268] width 141 height 17
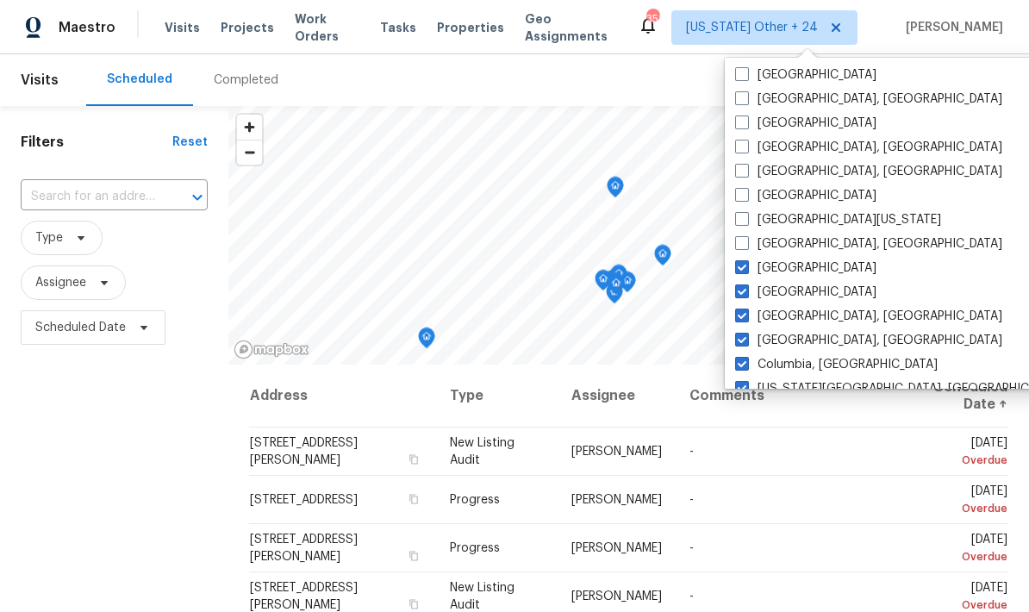
click at [741, 271] on input "[GEOGRAPHIC_DATA]" at bounding box center [740, 265] width 11 height 11
checkbox input "false"
click at [735, 300] on label "[GEOGRAPHIC_DATA]" at bounding box center [805, 292] width 141 height 17
click at [735, 295] on input "[GEOGRAPHIC_DATA]" at bounding box center [740, 289] width 11 height 11
checkbox input "false"
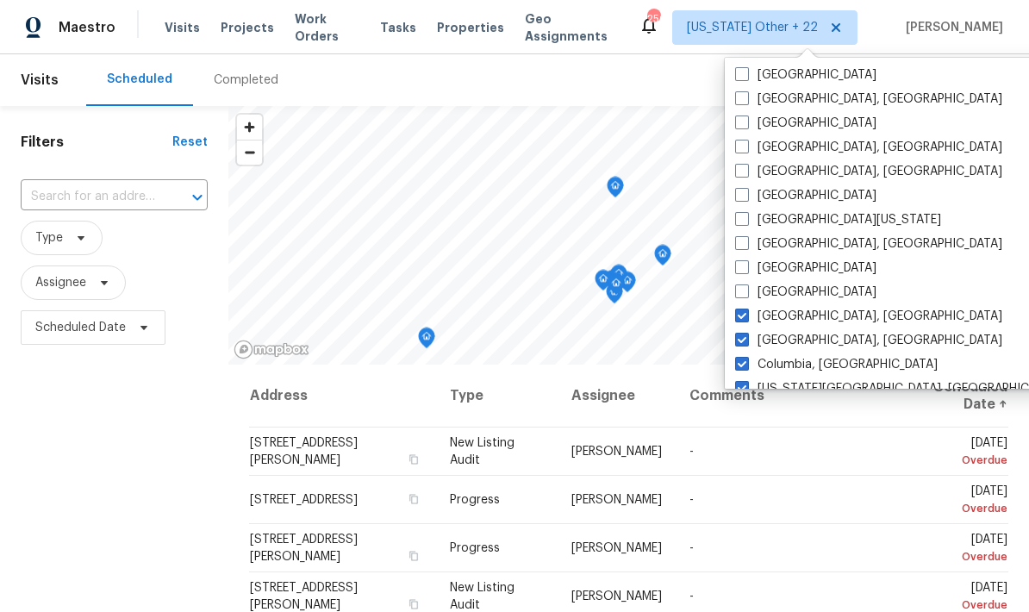
click at [737, 321] on span at bounding box center [742, 316] width 14 height 14
click at [737, 319] on input "[GEOGRAPHIC_DATA], [GEOGRAPHIC_DATA]" at bounding box center [740, 313] width 11 height 11
checkbox input "false"
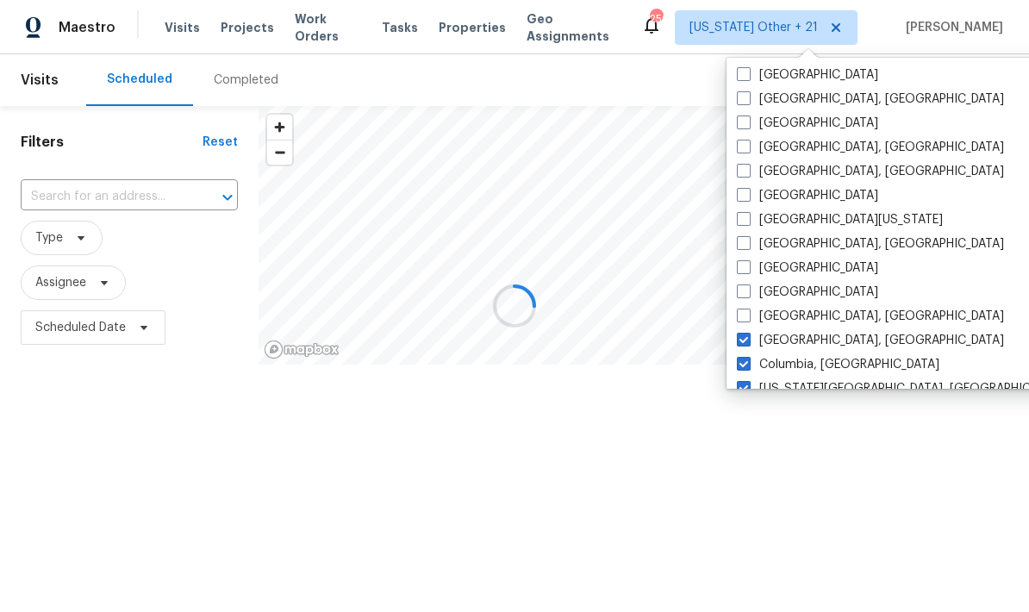
click at [738, 343] on span at bounding box center [744, 340] width 14 height 14
click at [738, 343] on input "[GEOGRAPHIC_DATA], [GEOGRAPHIC_DATA]" at bounding box center [742, 337] width 11 height 11
checkbox input "false"
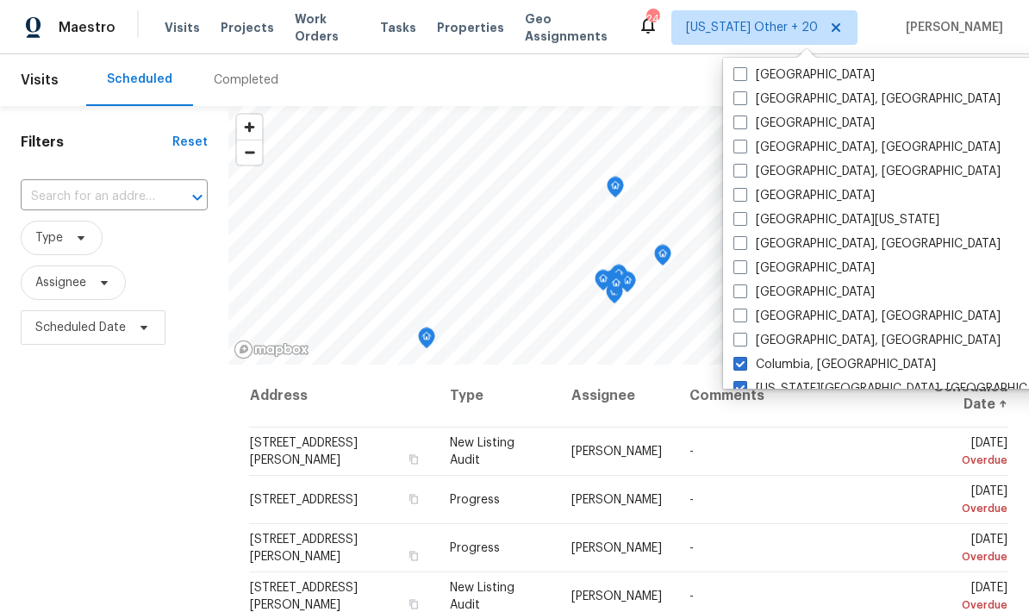
click at [737, 367] on span at bounding box center [741, 364] width 14 height 14
click at [737, 367] on input "Columbia, [GEOGRAPHIC_DATA]" at bounding box center [739, 361] width 11 height 11
checkbox input "false"
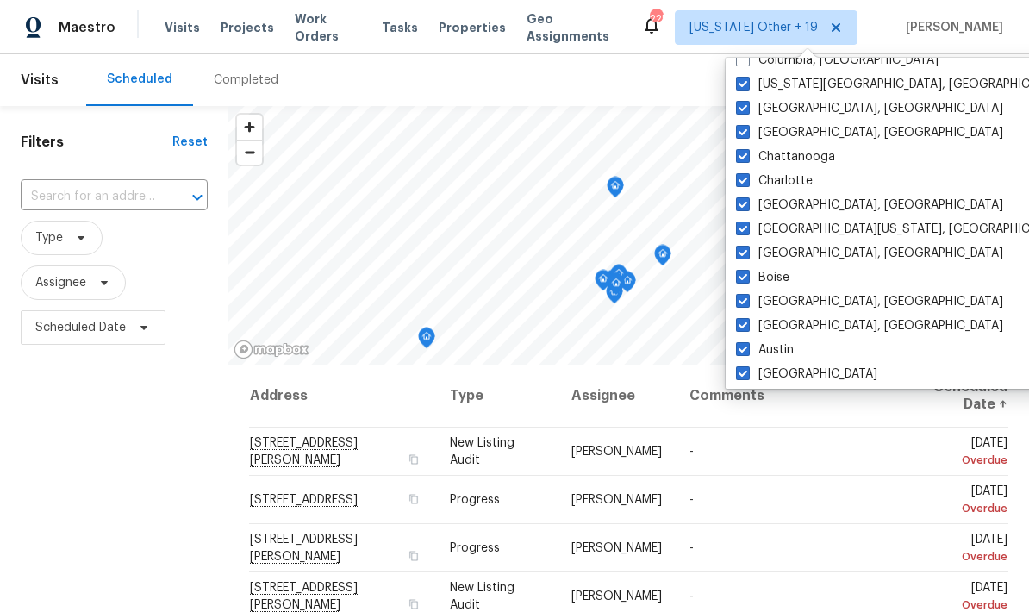
scroll to position [738, 0]
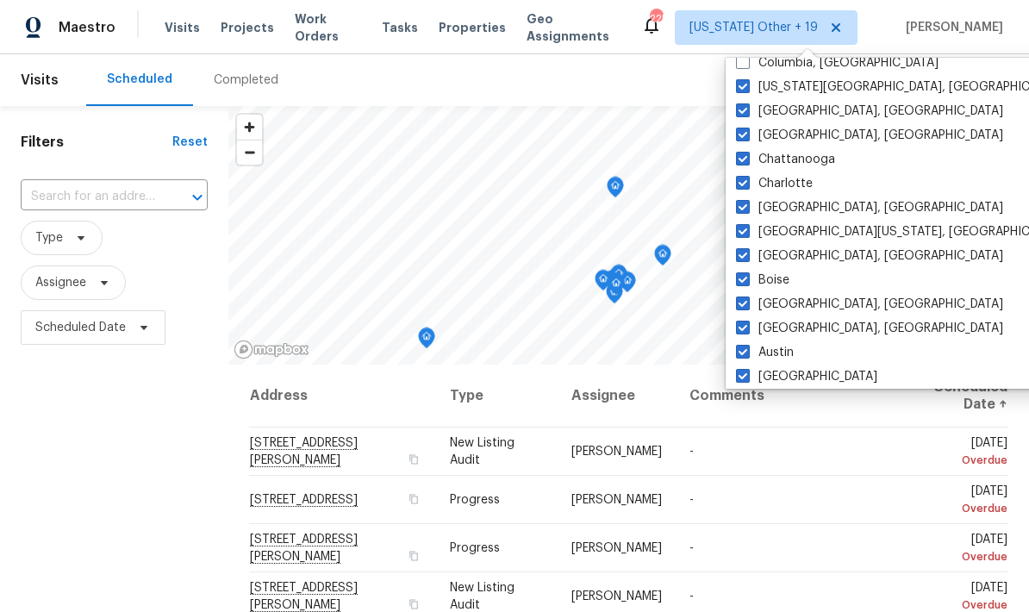
click at [741, 91] on span at bounding box center [743, 86] width 14 height 14
click at [741, 90] on input "[US_STATE][GEOGRAPHIC_DATA], [GEOGRAPHIC_DATA]" at bounding box center [741, 83] width 11 height 11
checkbox input "false"
click at [739, 108] on span at bounding box center [743, 110] width 14 height 14
click at [739, 108] on input "[GEOGRAPHIC_DATA], [GEOGRAPHIC_DATA]" at bounding box center [741, 108] width 11 height 11
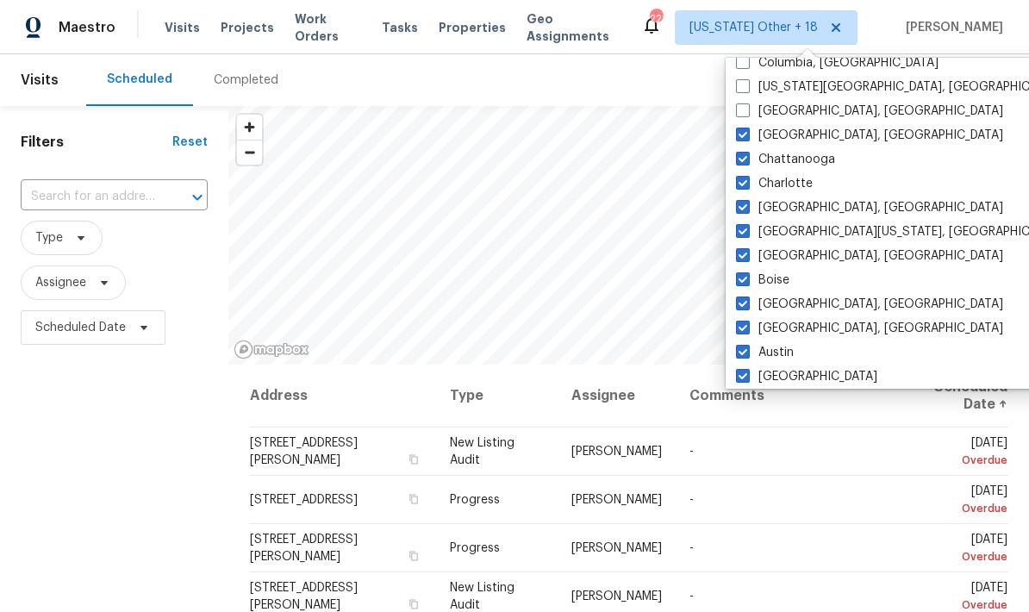
checkbox input "false"
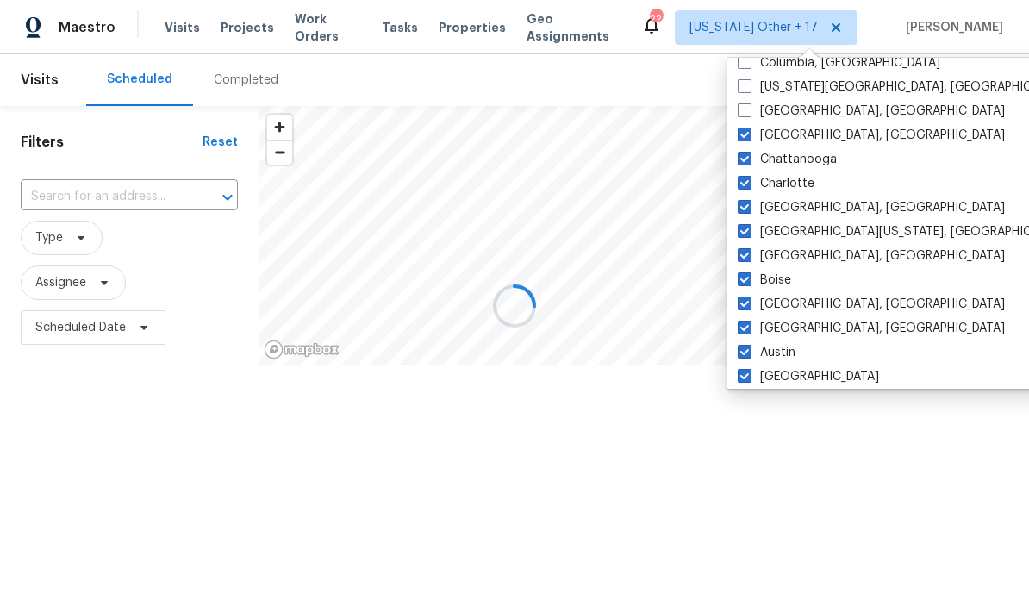
click at [740, 141] on span at bounding box center [745, 135] width 14 height 14
click at [740, 138] on input "[GEOGRAPHIC_DATA], [GEOGRAPHIC_DATA]" at bounding box center [743, 132] width 11 height 11
checkbox input "false"
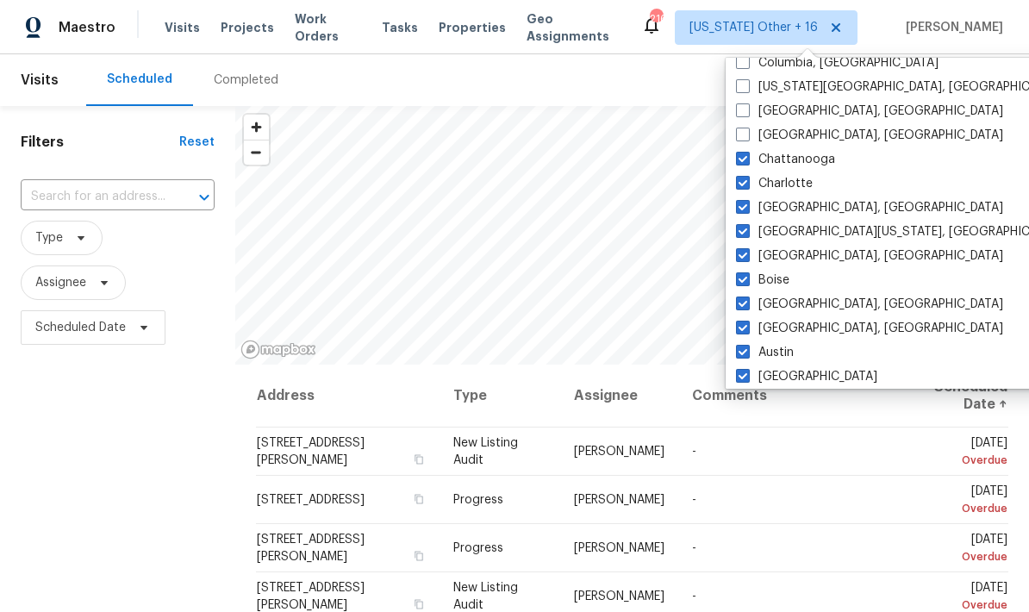
click at [736, 166] on label "Chattanooga" at bounding box center [785, 159] width 99 height 17
click at [736, 162] on input "Chattanooga" at bounding box center [741, 156] width 11 height 11
checkbox input "false"
click at [739, 185] on span at bounding box center [744, 183] width 14 height 14
click at [739, 185] on input "Charlotte" at bounding box center [742, 180] width 11 height 11
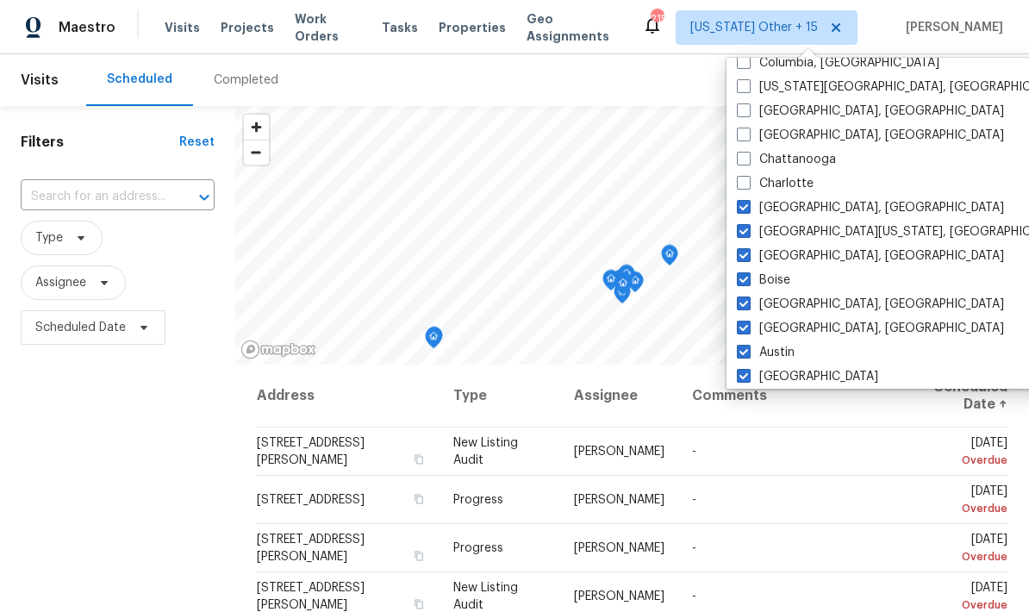
checkbox input "false"
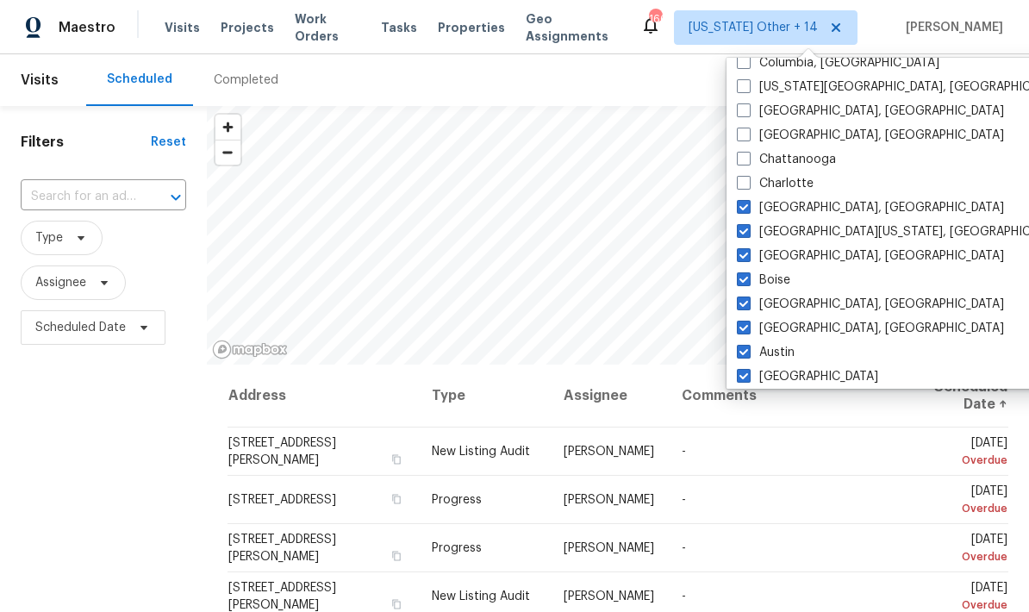
click at [737, 211] on span at bounding box center [744, 207] width 14 height 14
click at [737, 210] on input "[GEOGRAPHIC_DATA], [GEOGRAPHIC_DATA]" at bounding box center [742, 204] width 11 height 11
checkbox input "false"
click at [736, 238] on label "[GEOGRAPHIC_DATA][US_STATE], [GEOGRAPHIC_DATA]" at bounding box center [902, 231] width 332 height 17
click at [736, 235] on input "[GEOGRAPHIC_DATA][US_STATE], [GEOGRAPHIC_DATA]" at bounding box center [741, 228] width 11 height 11
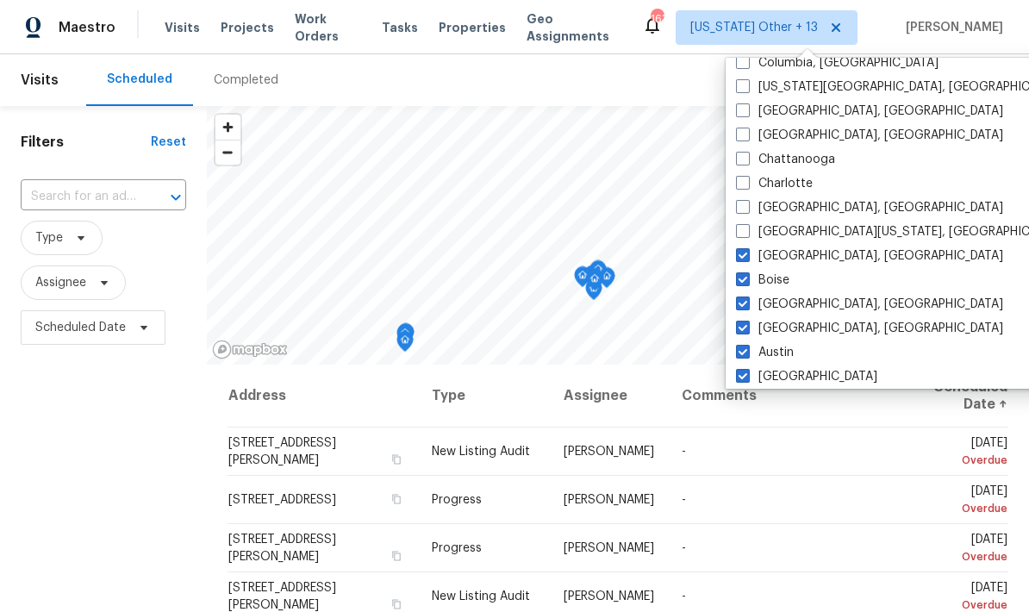
checkbox input "false"
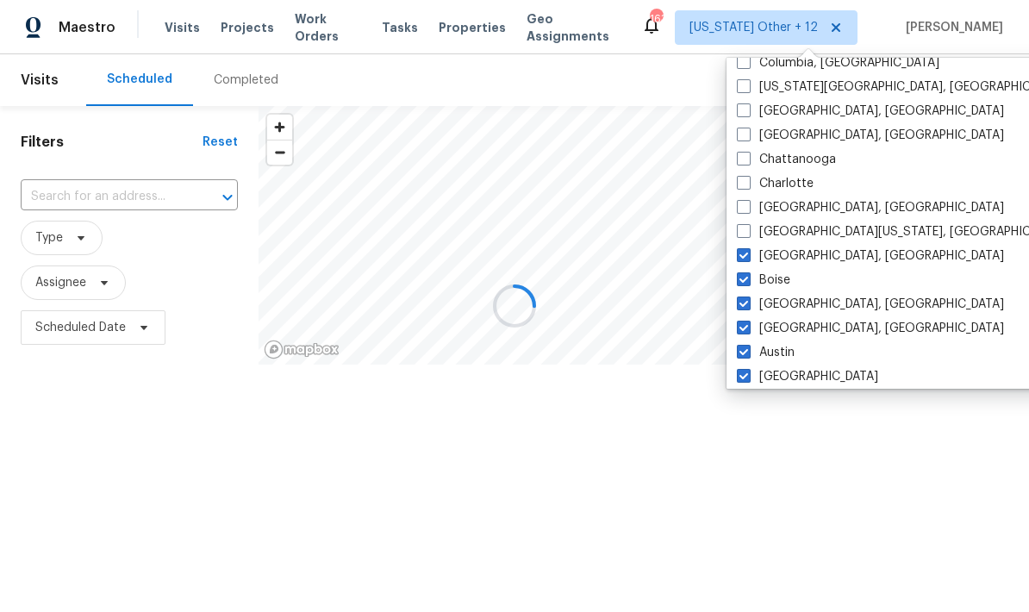
click at [742, 262] on label "[GEOGRAPHIC_DATA], [GEOGRAPHIC_DATA]" at bounding box center [870, 255] width 267 height 17
click at [742, 259] on input "[GEOGRAPHIC_DATA], [GEOGRAPHIC_DATA]" at bounding box center [742, 252] width 11 height 11
checkbox input "false"
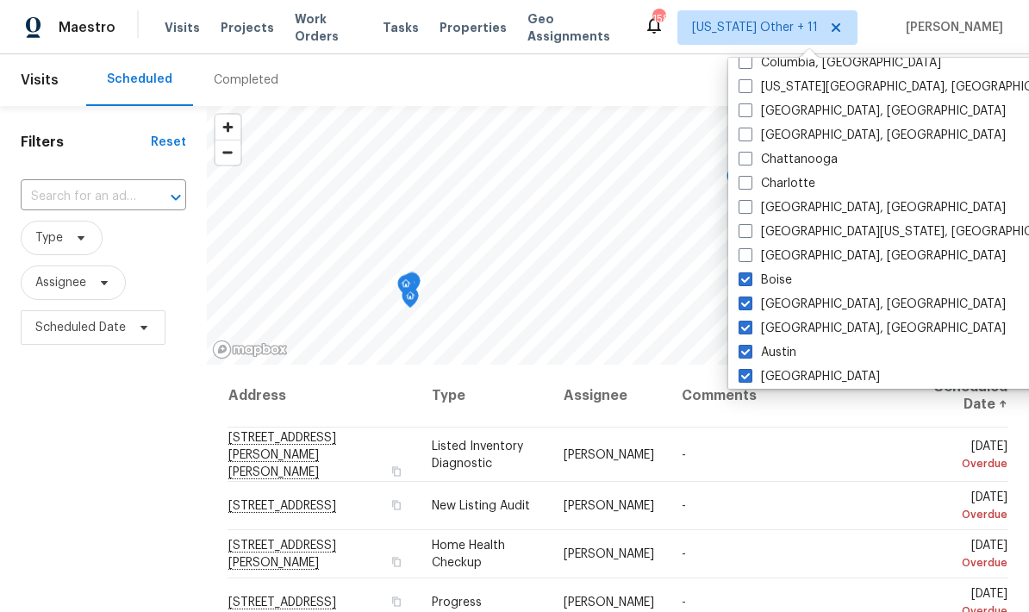
click at [741, 287] on label "Boise" at bounding box center [765, 280] width 53 height 17
click at [741, 283] on input "Boise" at bounding box center [744, 277] width 11 height 11
checkbox input "false"
click at [738, 312] on label "[GEOGRAPHIC_DATA], [GEOGRAPHIC_DATA]" at bounding box center [868, 304] width 267 height 17
click at [738, 307] on input "[GEOGRAPHIC_DATA], [GEOGRAPHIC_DATA]" at bounding box center [740, 301] width 11 height 11
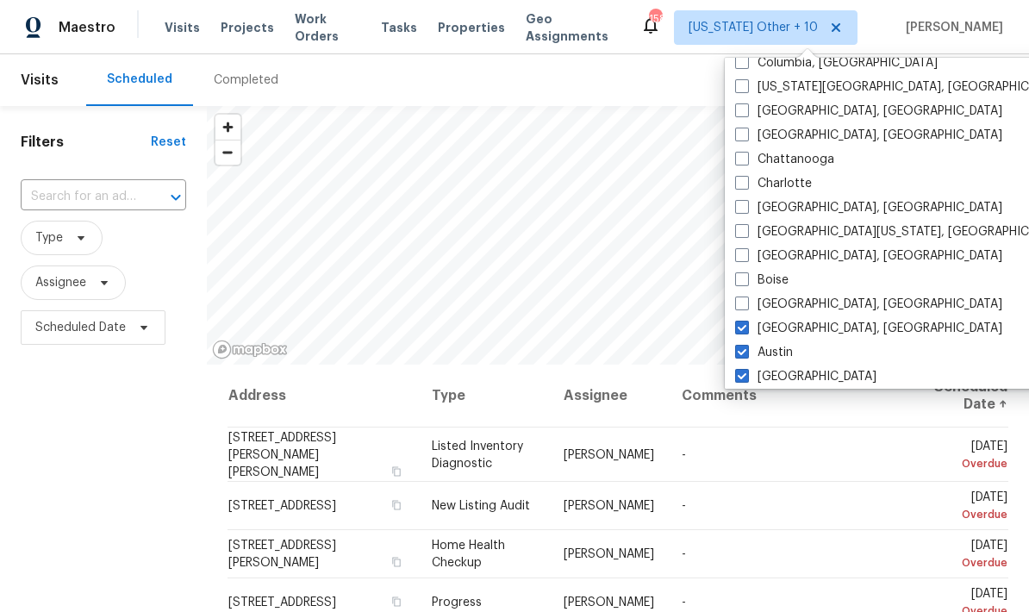
checkbox input "false"
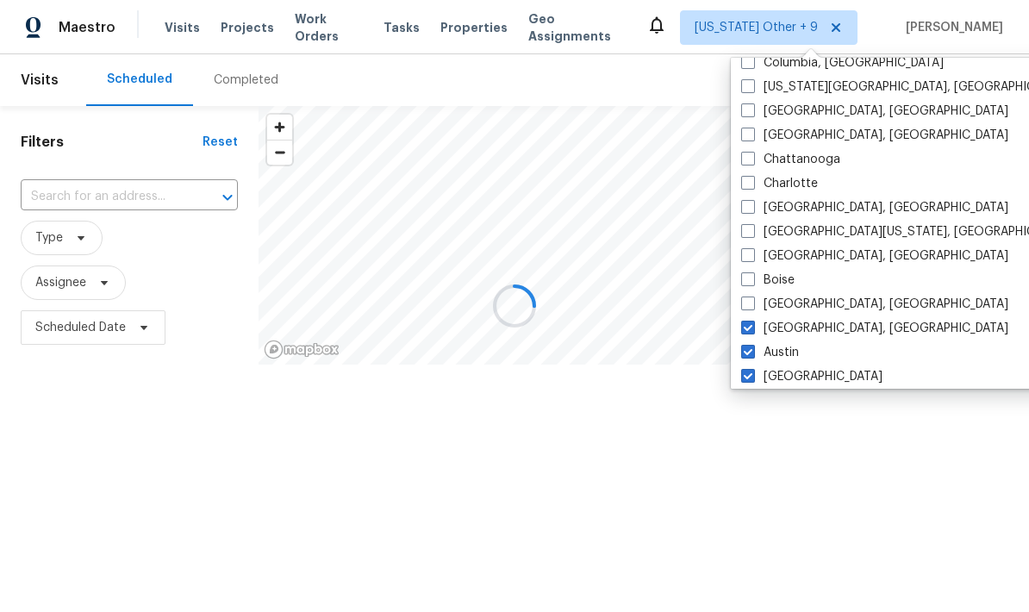
click at [744, 333] on span at bounding box center [748, 328] width 14 height 14
click at [744, 331] on input "[GEOGRAPHIC_DATA], [GEOGRAPHIC_DATA]" at bounding box center [746, 325] width 11 height 11
checkbox input "false"
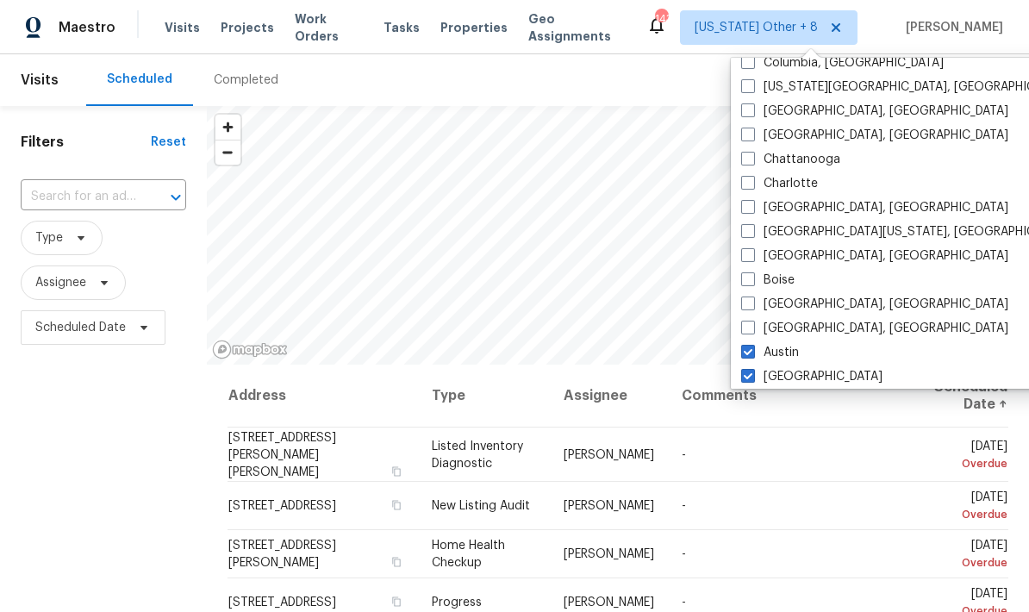
click at [742, 359] on label "Austin" at bounding box center [770, 352] width 58 height 17
click at [742, 355] on input "Austin" at bounding box center [746, 349] width 11 height 11
checkbox input "false"
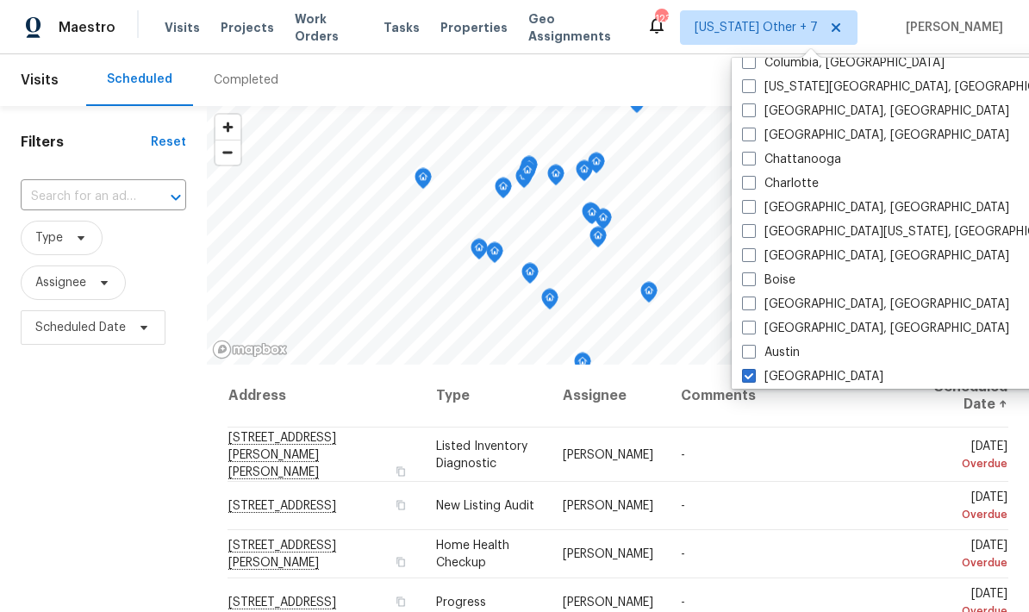
click at [744, 372] on span at bounding box center [749, 376] width 14 height 14
click at [744, 372] on input "[GEOGRAPHIC_DATA]" at bounding box center [747, 373] width 11 height 11
checkbox input "false"
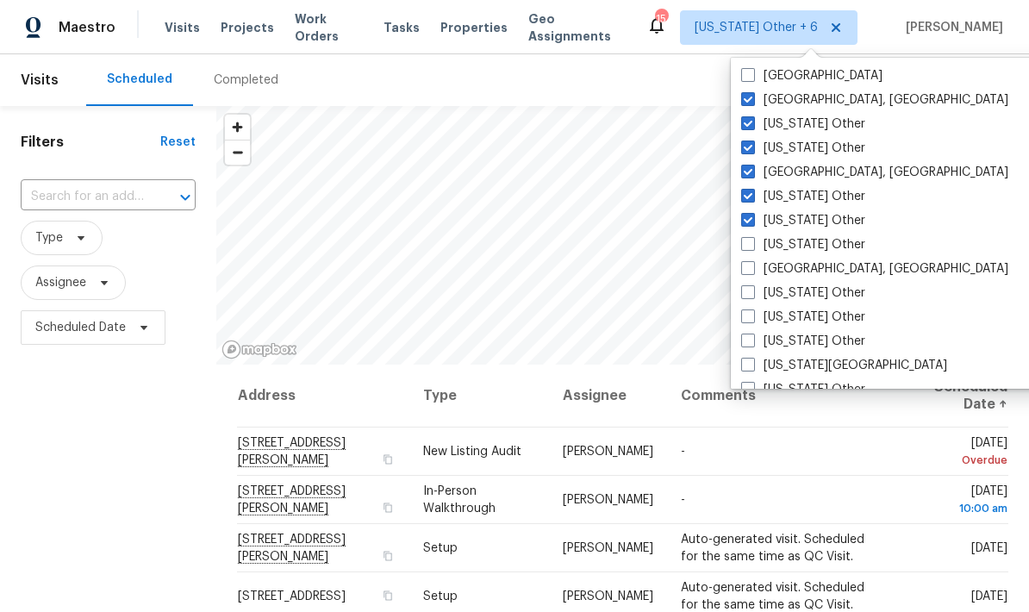
scroll to position [1038, 0]
click at [753, 105] on span at bounding box center [748, 100] width 14 height 14
click at [753, 103] on input "[GEOGRAPHIC_DATA], [GEOGRAPHIC_DATA]" at bounding box center [746, 97] width 11 height 11
checkbox input "false"
click at [748, 130] on span at bounding box center [748, 124] width 14 height 14
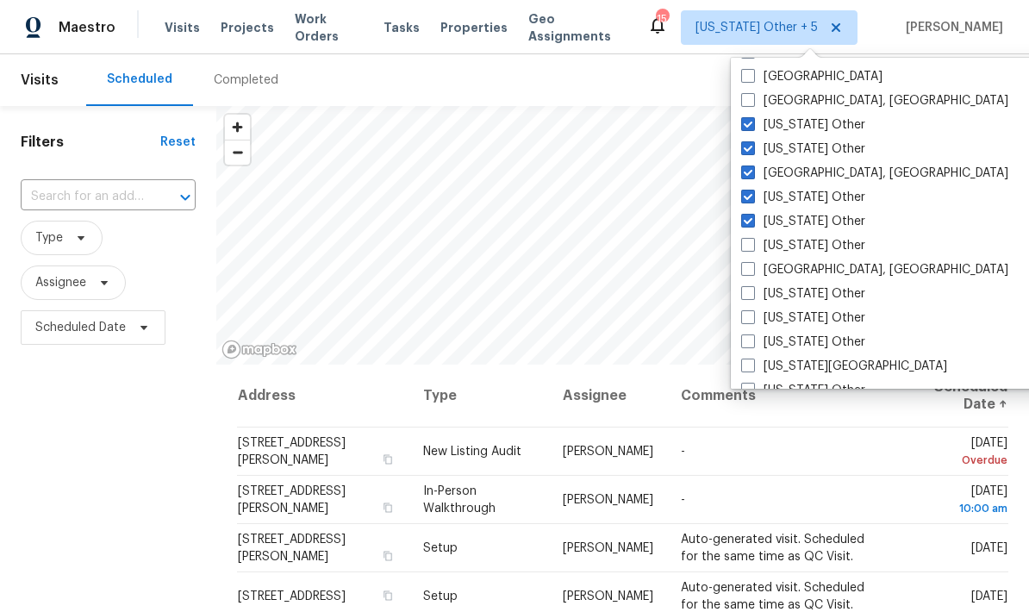
click at [748, 128] on input "[US_STATE] Other" at bounding box center [746, 121] width 11 height 11
checkbox input "false"
click at [747, 154] on span at bounding box center [748, 148] width 14 height 14
click at [747, 152] on input "[US_STATE] Other" at bounding box center [746, 146] width 11 height 11
checkbox input "false"
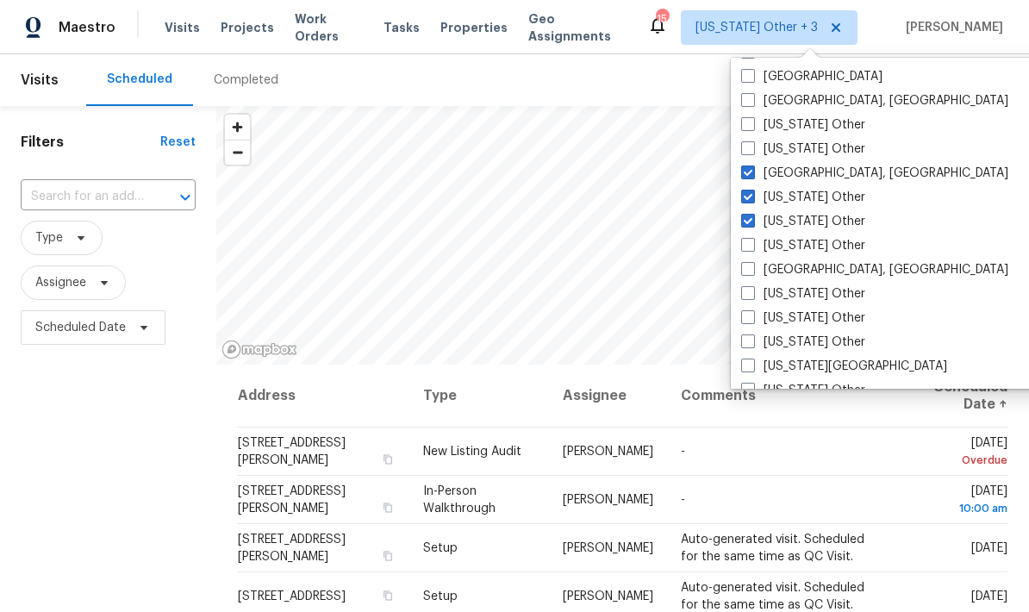
click at [746, 178] on span at bounding box center [748, 173] width 14 height 14
click at [746, 176] on input "[GEOGRAPHIC_DATA], [GEOGRAPHIC_DATA]" at bounding box center [746, 170] width 11 height 11
checkbox input "false"
click at [746, 197] on span at bounding box center [749, 197] width 14 height 14
click at [746, 197] on input "[US_STATE] Other" at bounding box center [747, 194] width 11 height 11
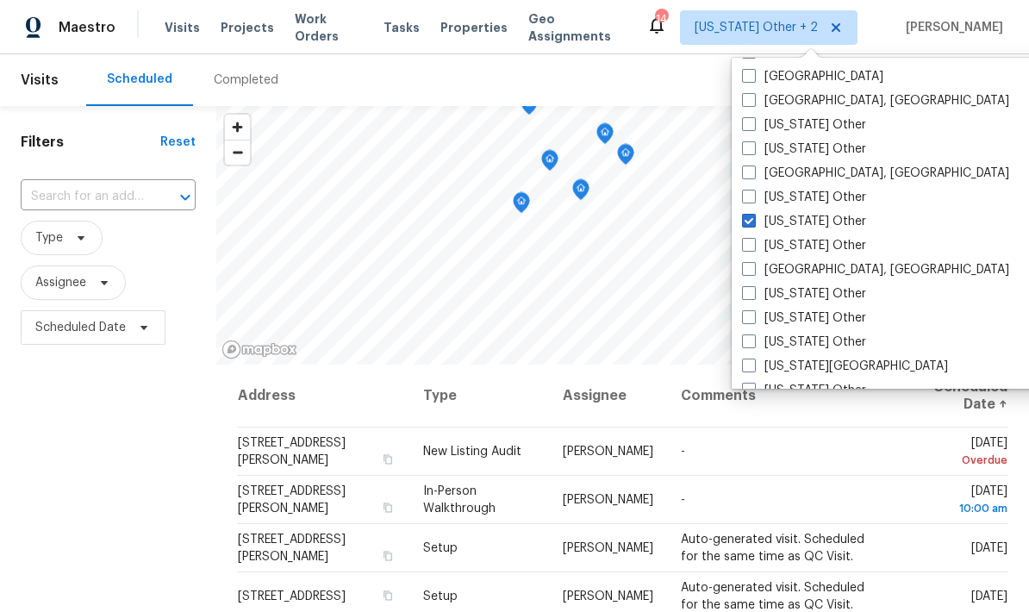
checkbox input "false"
click at [748, 223] on span at bounding box center [751, 221] width 14 height 14
click at [748, 223] on input "[US_STATE] Other" at bounding box center [749, 218] width 11 height 11
checkbox input "false"
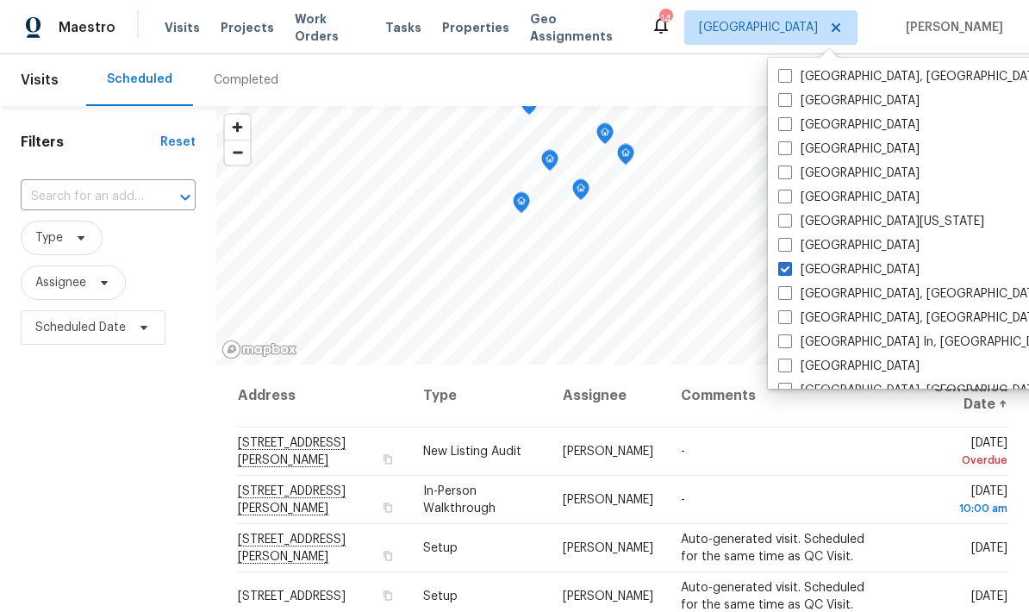
click at [666, 31] on div "Maestro Visits Projects Work Orders Tasks Properties Geo Assignments 14 [GEOGRA…" at bounding box center [514, 27] width 1029 height 54
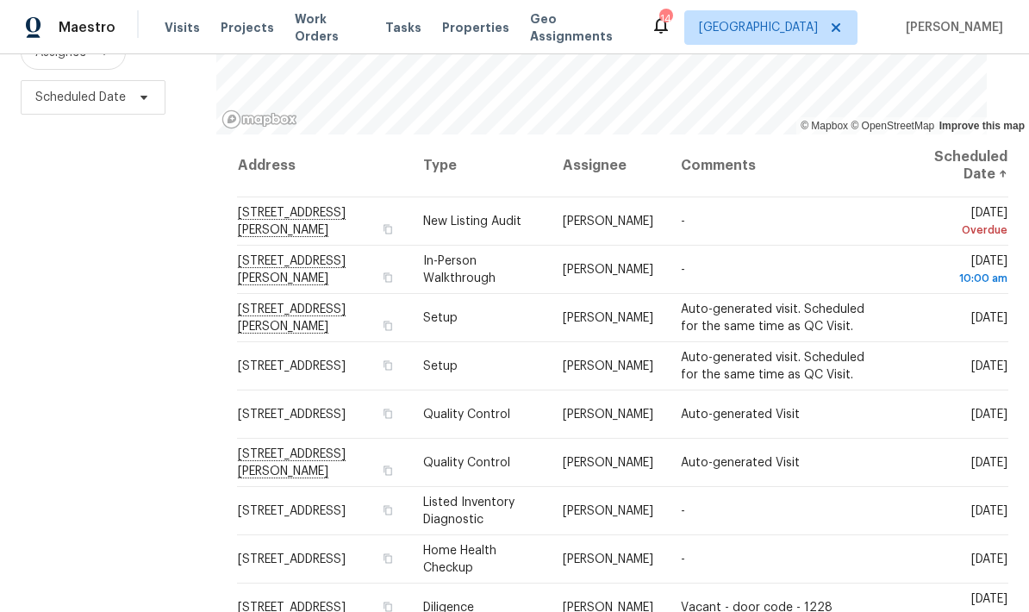
scroll to position [228, 0]
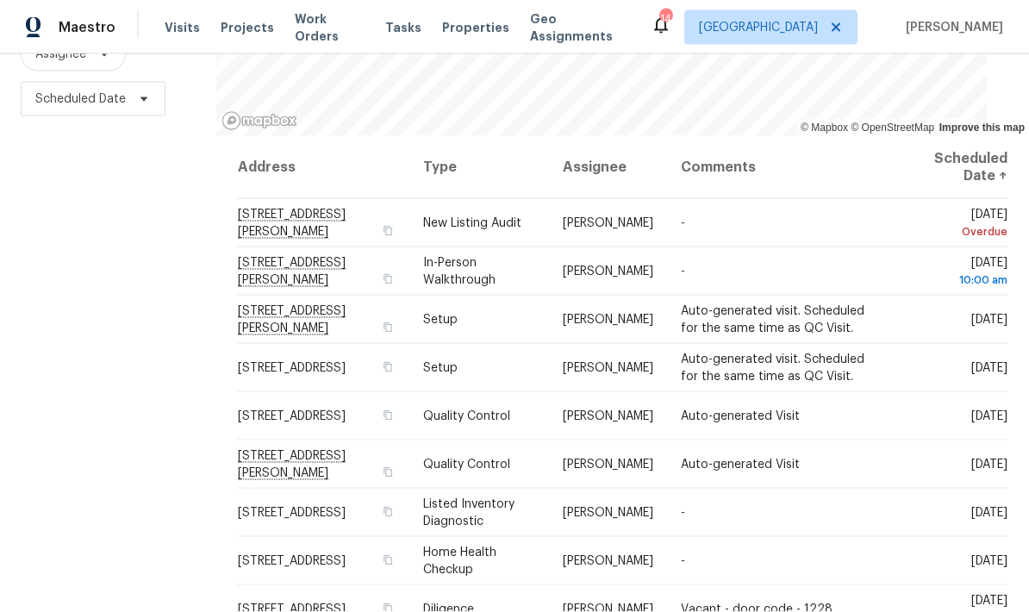
scroll to position [69, 0]
